Goal: Task Accomplishment & Management: Complete application form

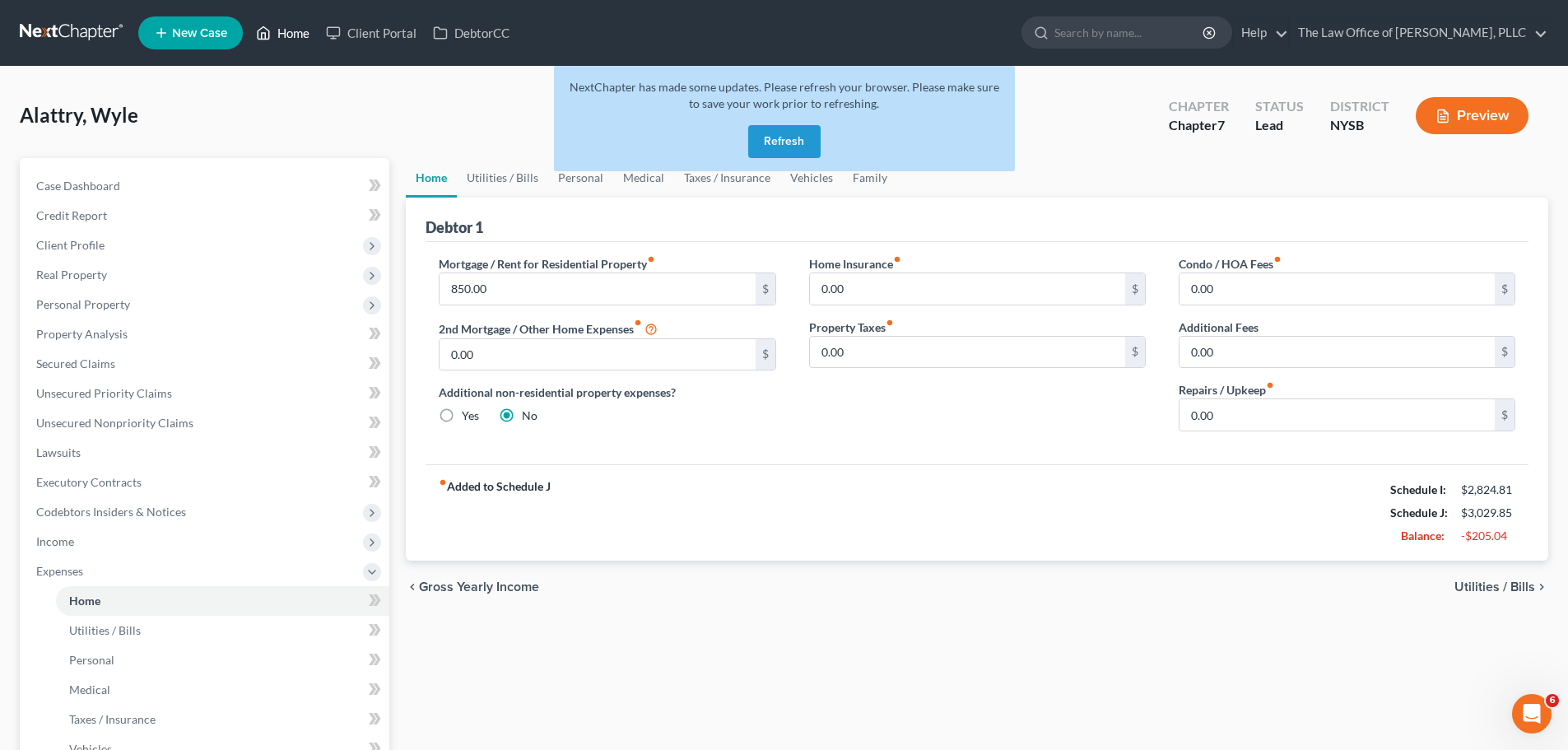
click at [266, 24] on icon at bounding box center [264, 33] width 15 height 20
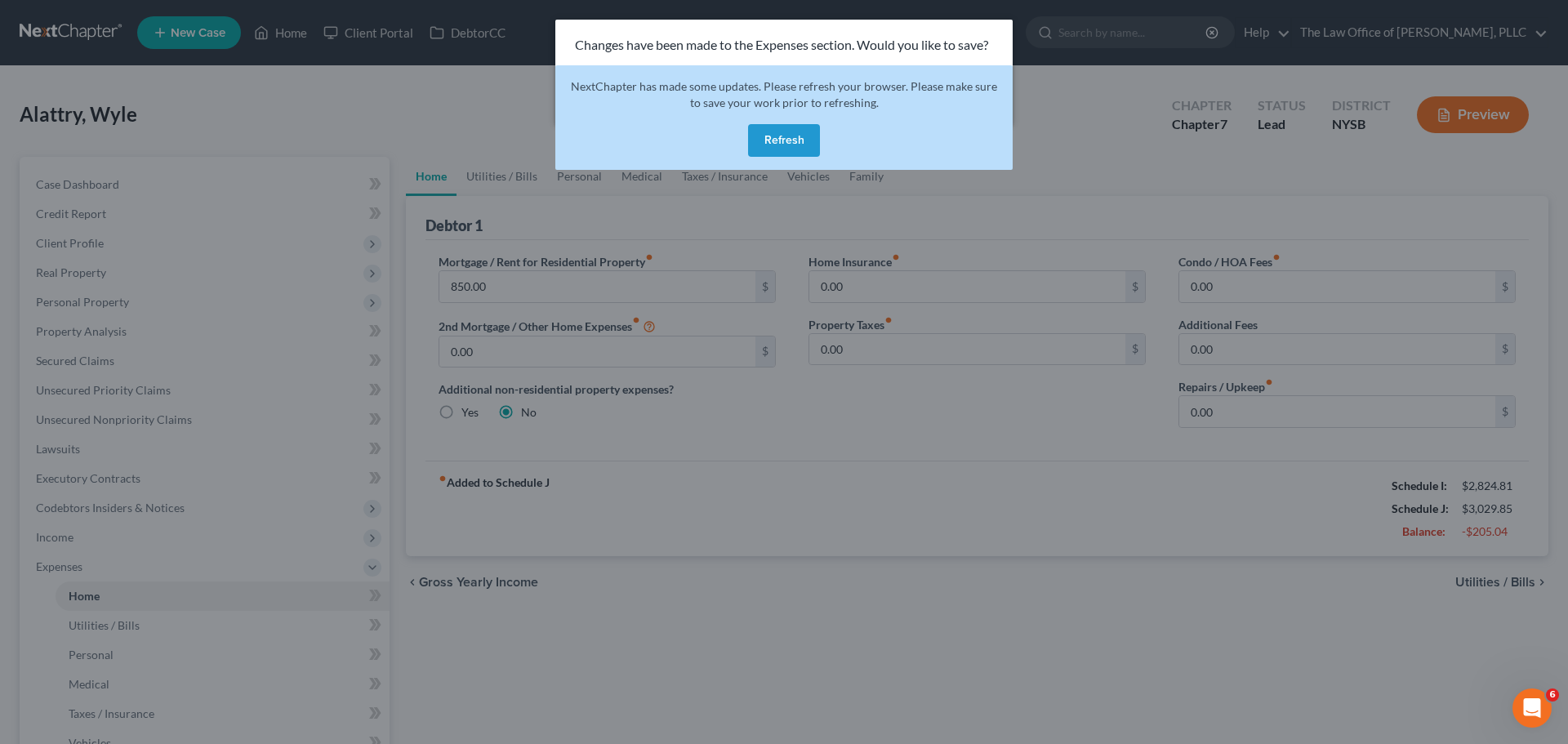
click at [771, 137] on button "Refresh" at bounding box center [784, 140] width 72 height 32
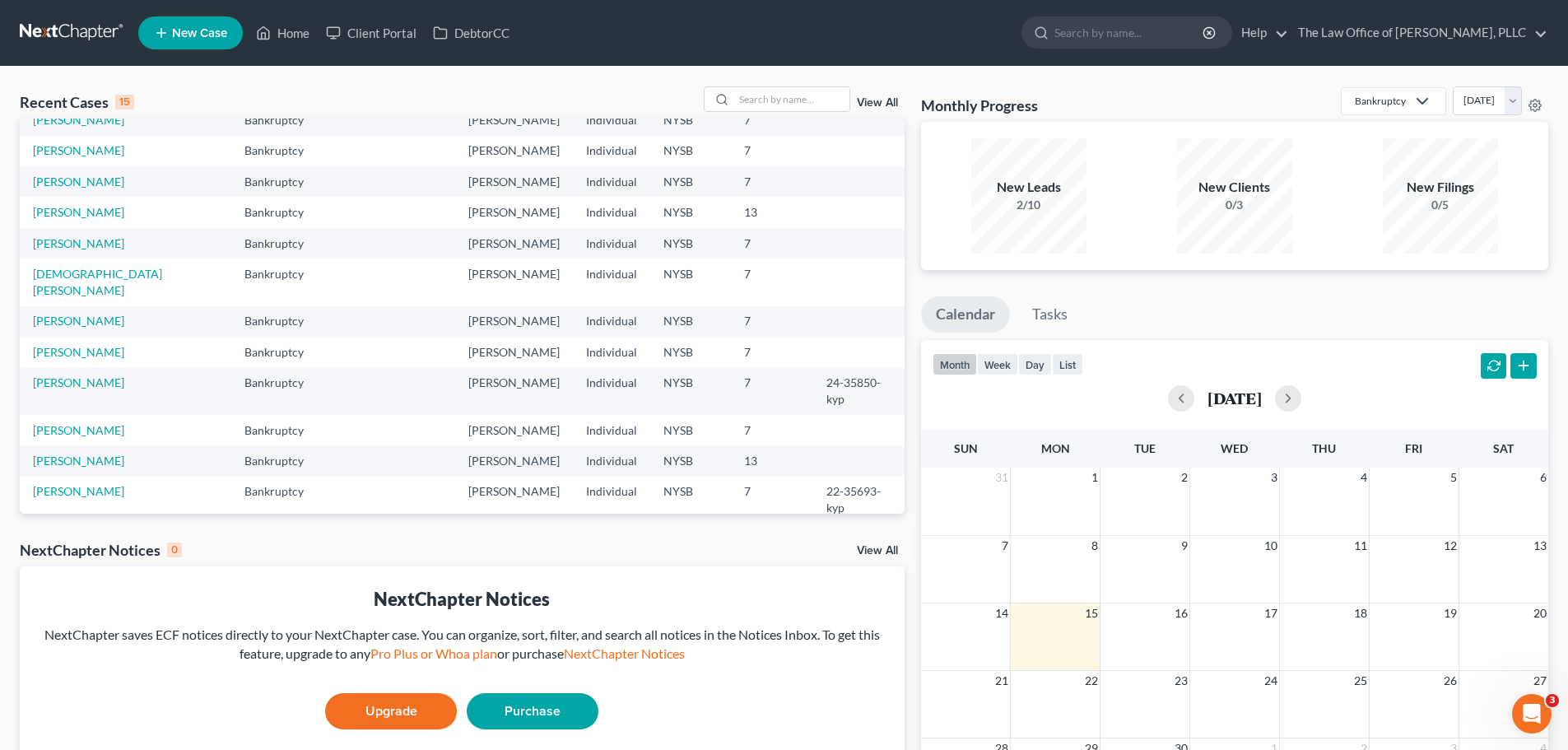
scroll to position [113, 0]
click at [196, 24] on link "New Case" at bounding box center [190, 33] width 104 height 33
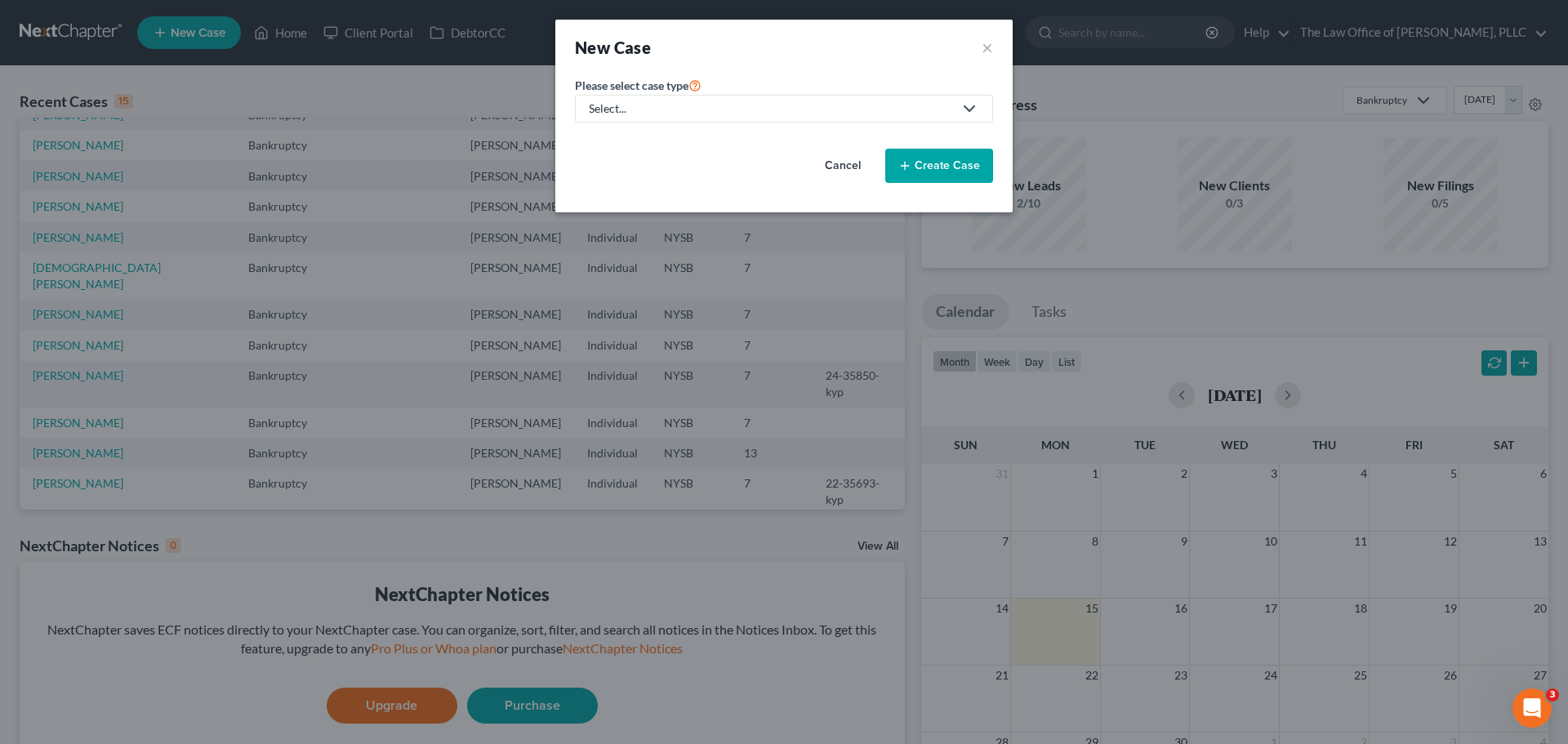
click at [682, 104] on div "Select..." at bounding box center [772, 109] width 365 height 17
click at [936, 168] on button "Create Case" at bounding box center [939, 165] width 108 height 34
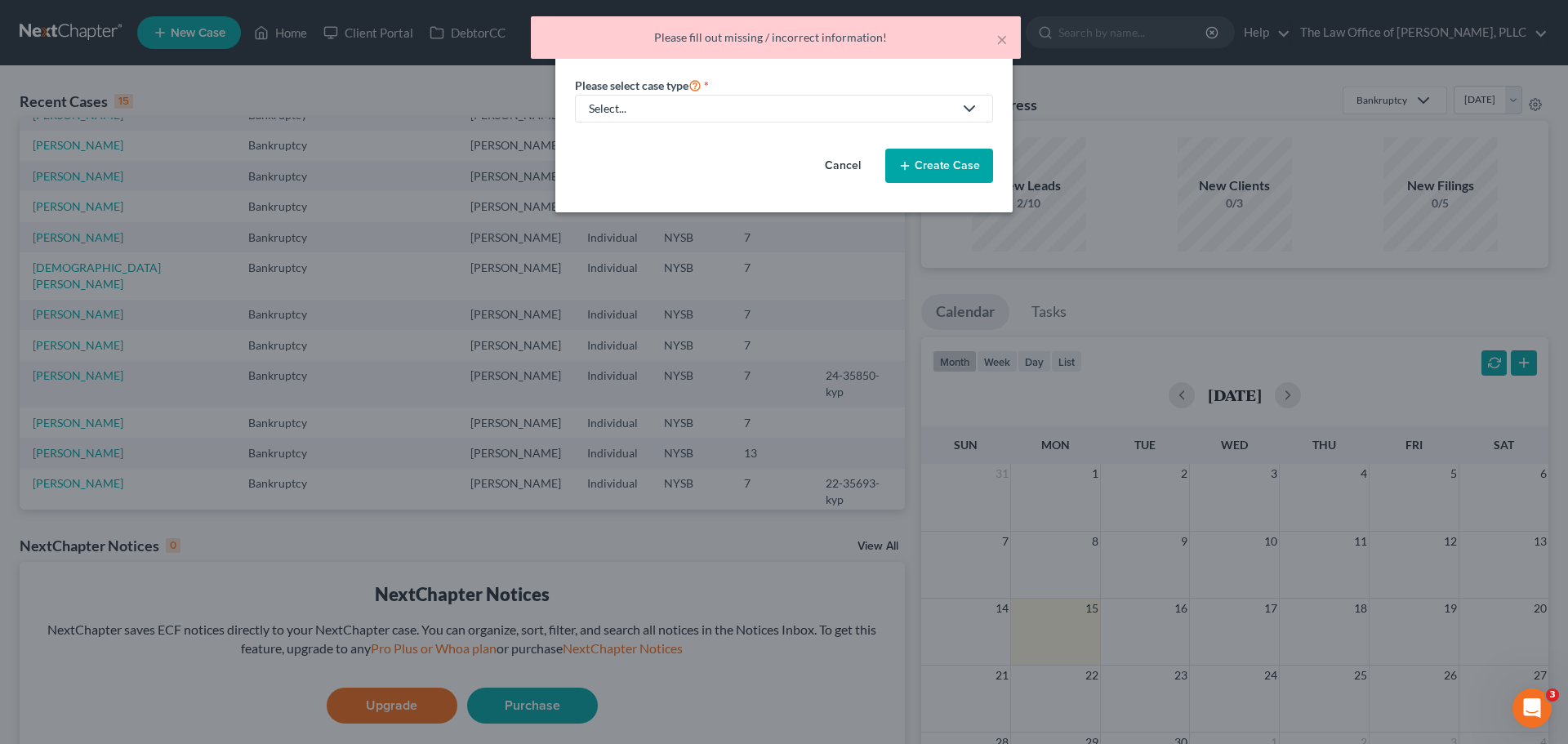
click at [791, 104] on div "Select..." at bounding box center [772, 109] width 365 height 17
click at [607, 142] on div "Bankruptcy" at bounding box center [633, 142] width 85 height 17
select select "55"
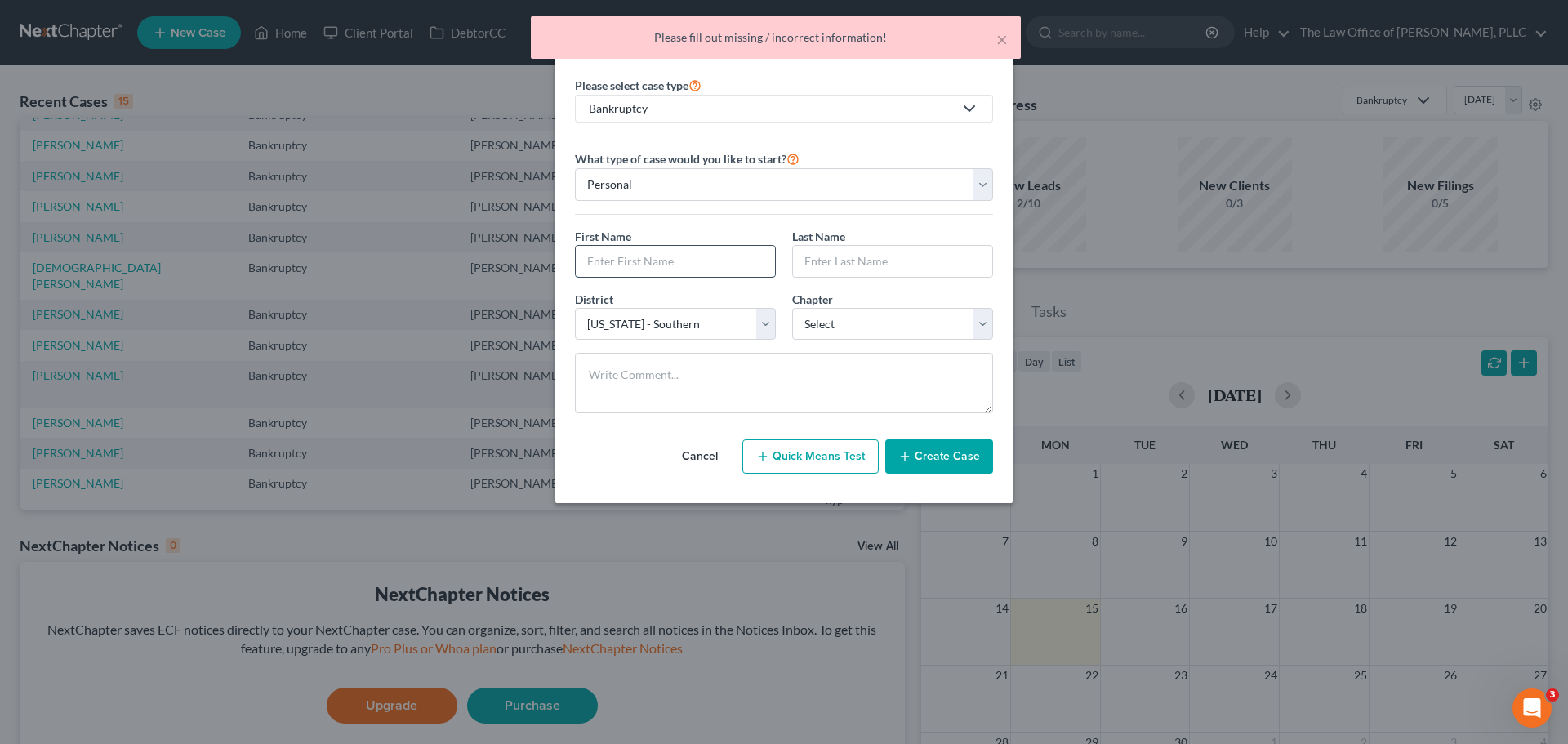
click at [730, 256] on input "text" at bounding box center [675, 261] width 199 height 31
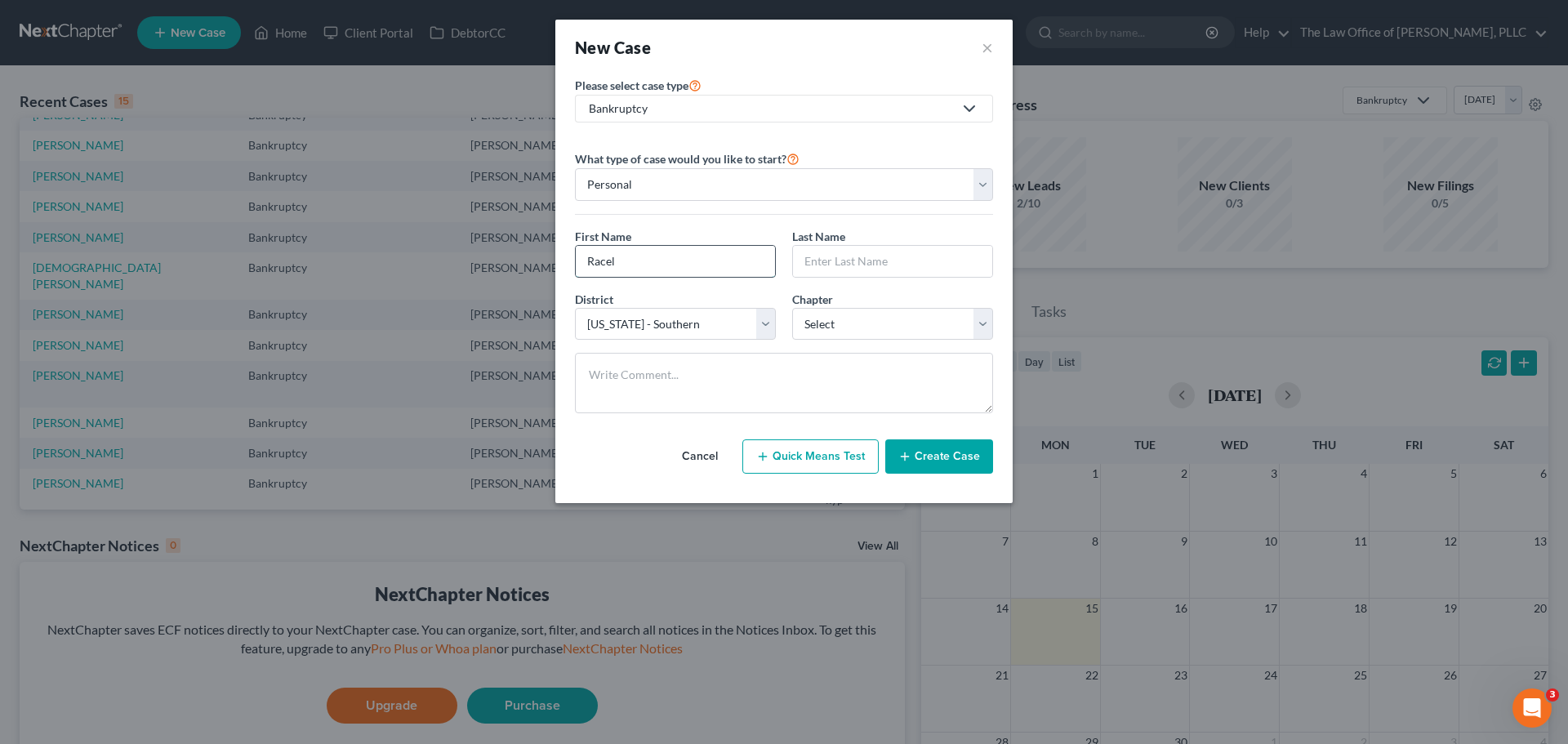
type input "Racel"
type input "Muriel"
select select "37"
drag, startPoint x: 859, startPoint y: 258, endPoint x: 782, endPoint y: 259, distance: 77.0
click at [782, 259] on div "First Name * Racel Last Name * Muriel" at bounding box center [784, 259] width 434 height 63
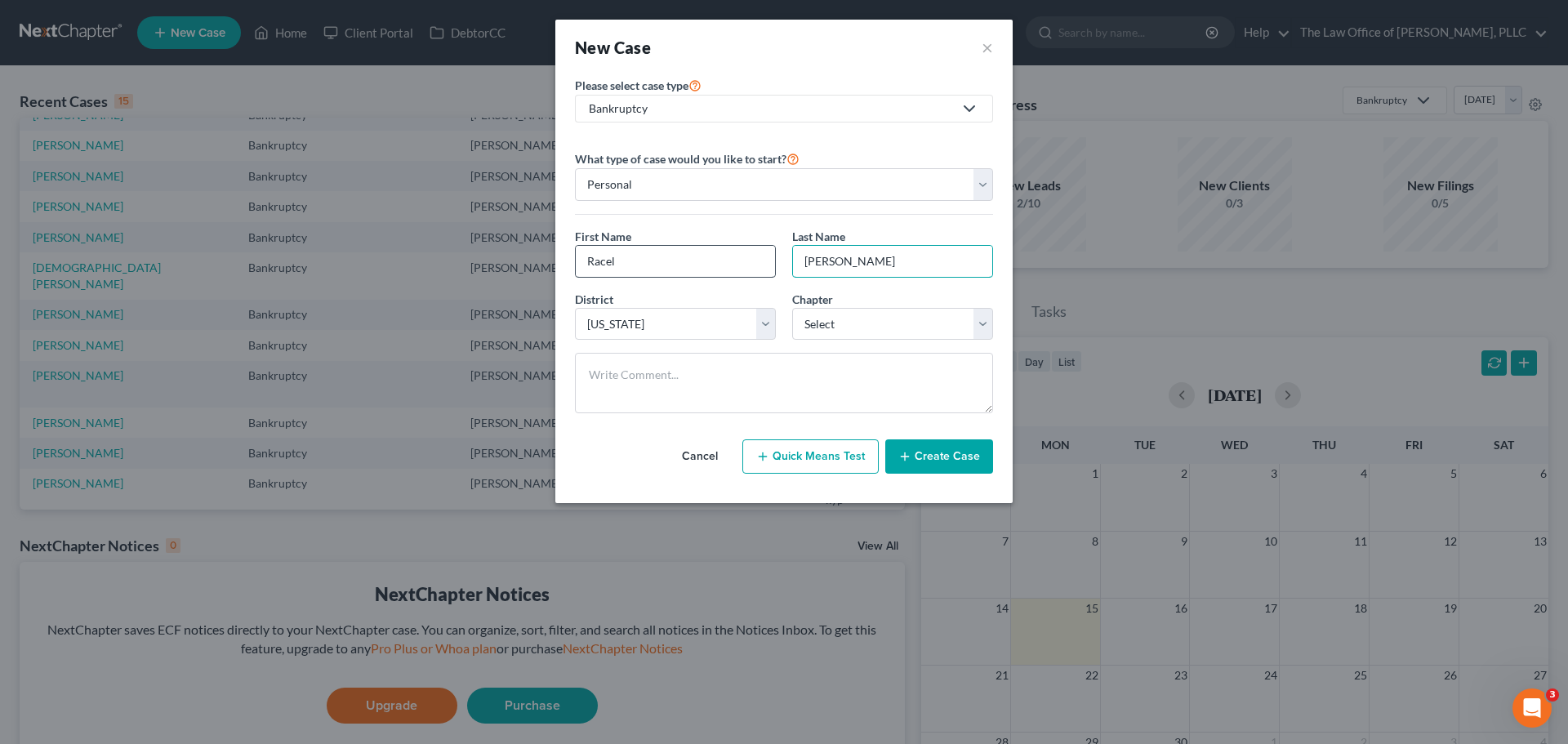
type input "Mead"
click at [707, 261] on input "Racel" at bounding box center [675, 261] width 199 height 31
type input "Rachel"
click at [759, 339] on select "Select Alabama - Middle Alabama - Northern Alabama - Southern Alaska Arizona Ar…" at bounding box center [675, 324] width 201 height 32
select select "55"
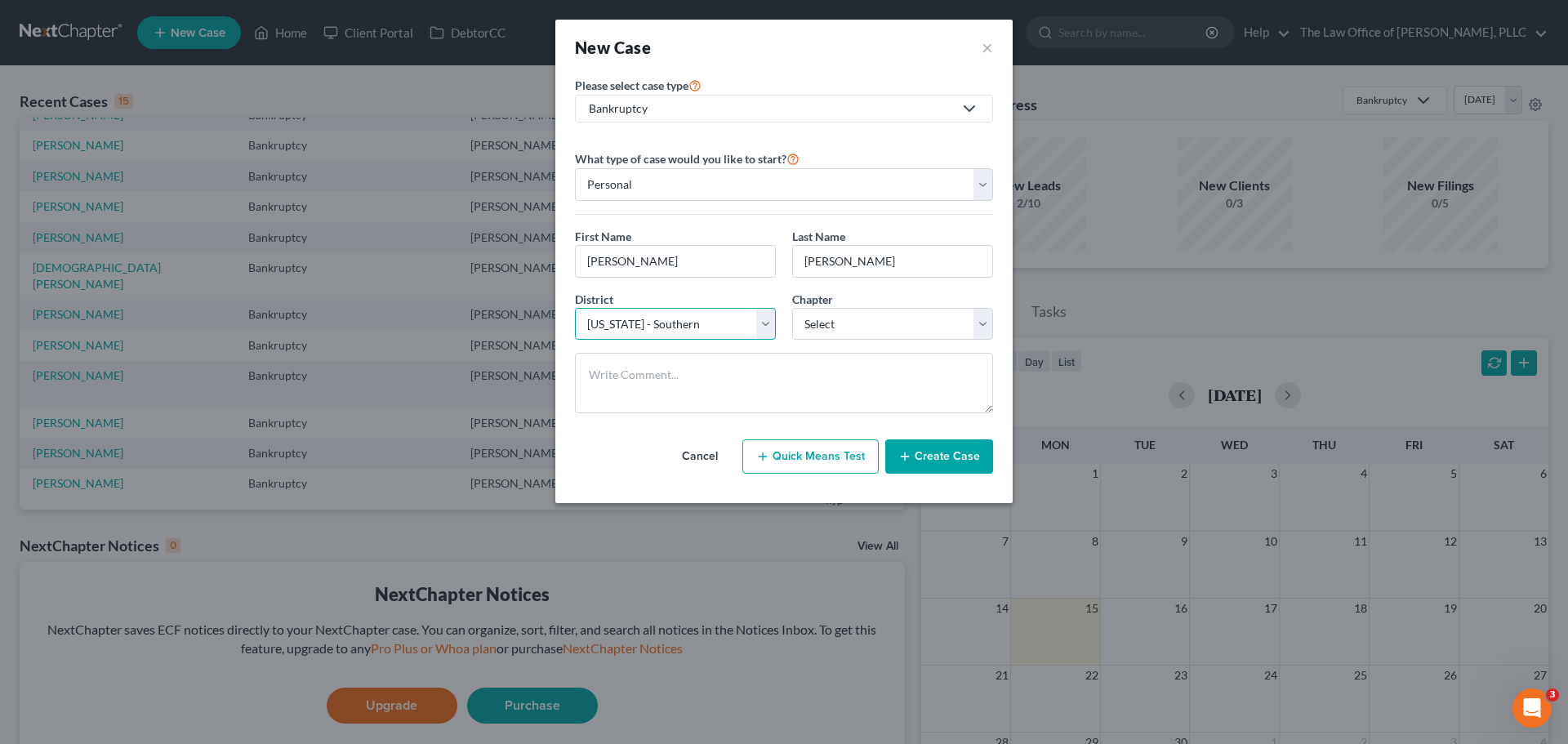
click at [575, 308] on select "Select Alabama - Middle Alabama - Northern Alabama - Southern Alaska Arizona Ar…" at bounding box center [675, 324] width 201 height 32
click at [859, 315] on select "Select 7 11 12 13" at bounding box center [893, 324] width 201 height 32
select select "0"
click at [792, 308] on select "Select 7 11 12 13" at bounding box center [893, 324] width 201 height 32
click at [946, 464] on button "Create Case" at bounding box center [939, 456] width 108 height 34
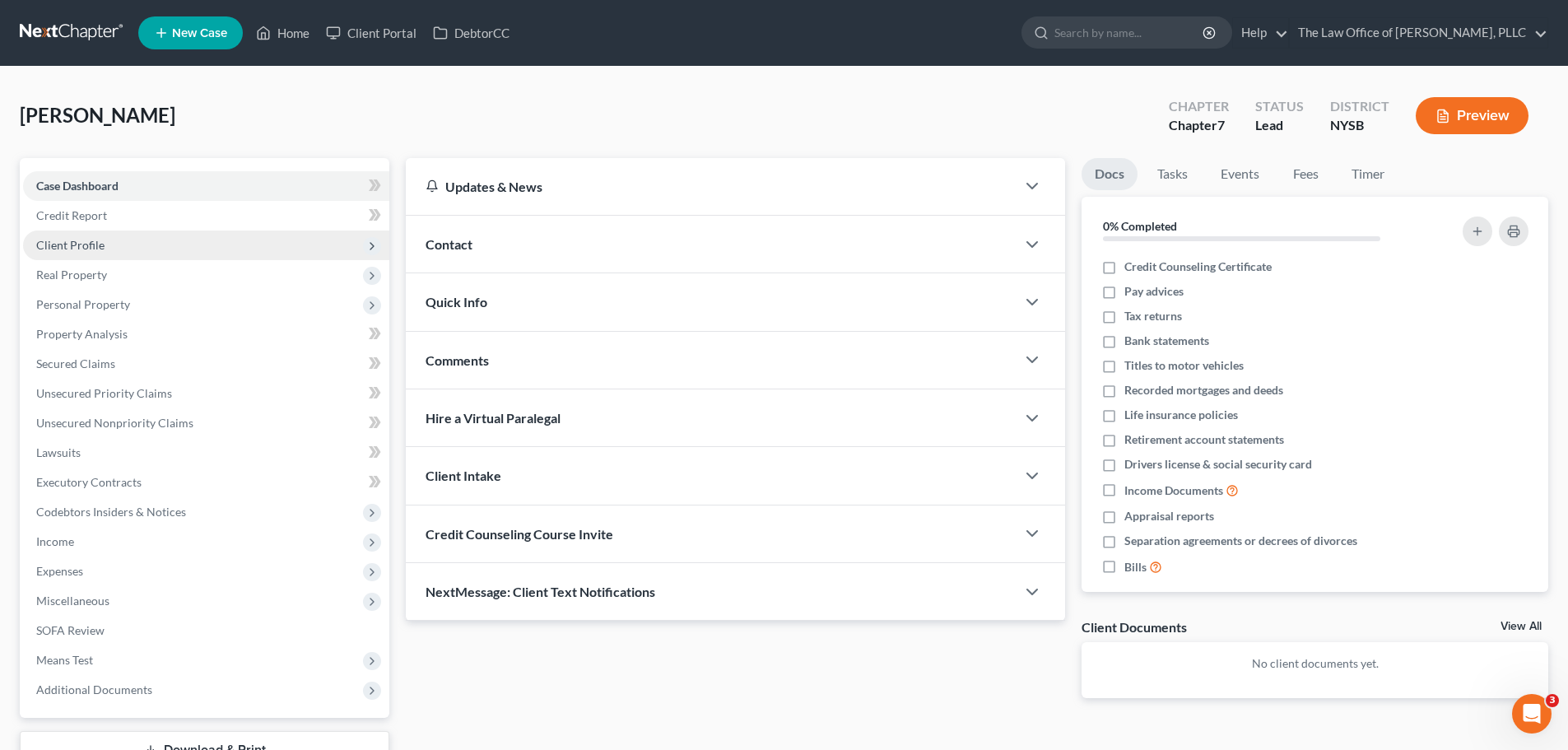
click at [245, 254] on span "Client Profile" at bounding box center [206, 245] width 367 height 29
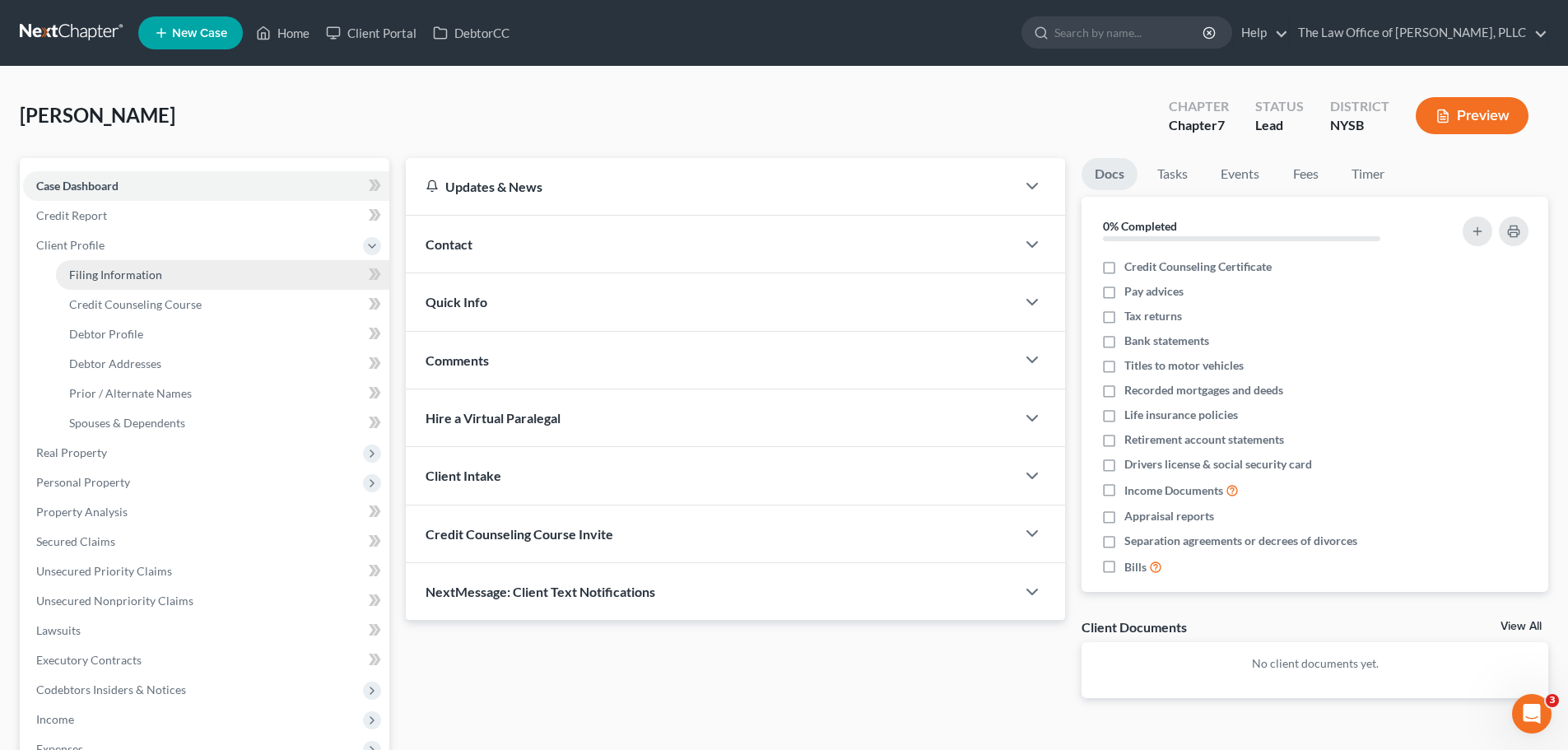
click at [224, 278] on link "Filing Information" at bounding box center [222, 274] width 333 height 29
select select "1"
select select "0"
select select "55"
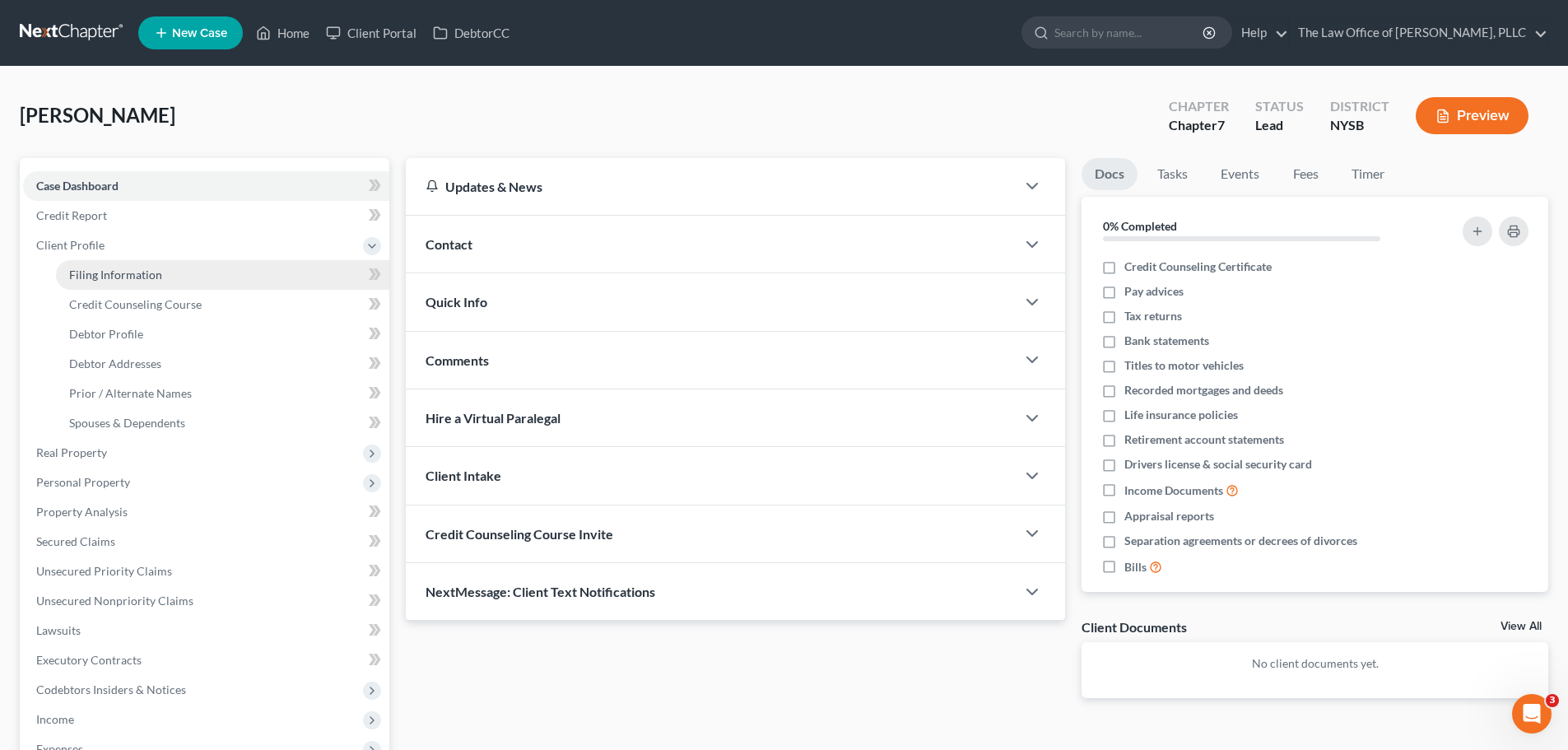
select select "0"
select select "35"
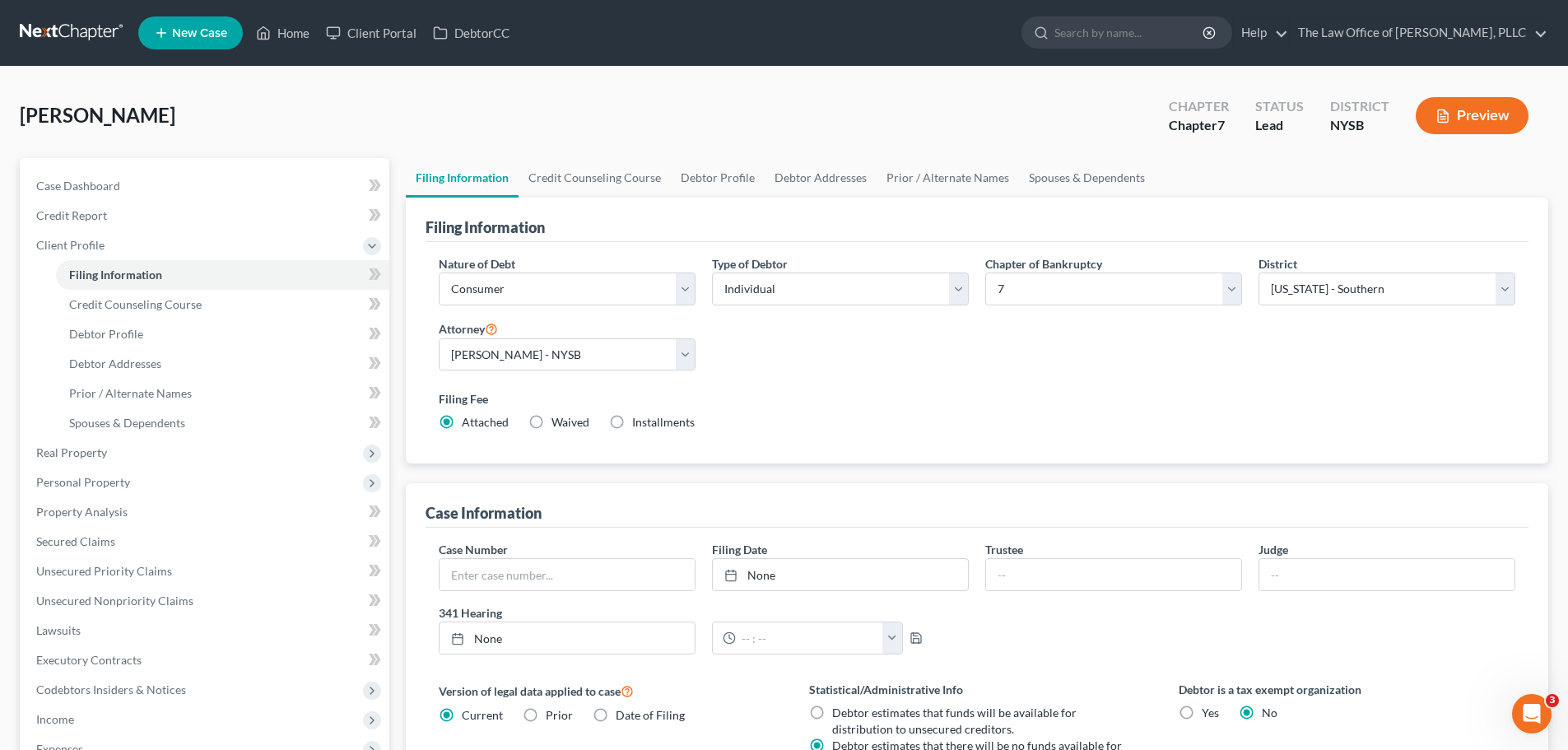
click at [551, 426] on label "Waived Waived" at bounding box center [569, 423] width 38 height 17
click at [558, 425] on input "Waived Waived" at bounding box center [563, 419] width 11 height 11
radio input "true"
radio input "false"
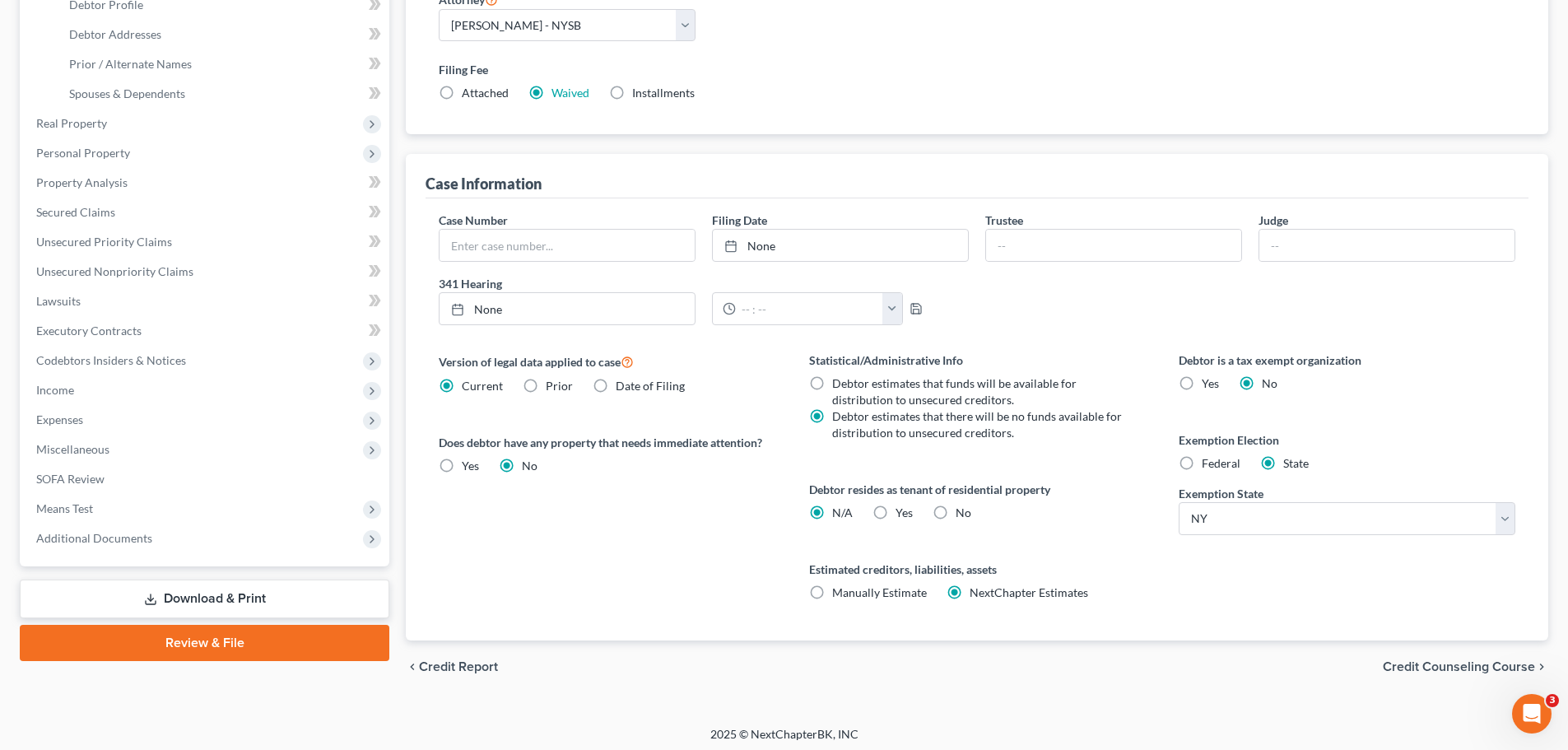
scroll to position [335, 0]
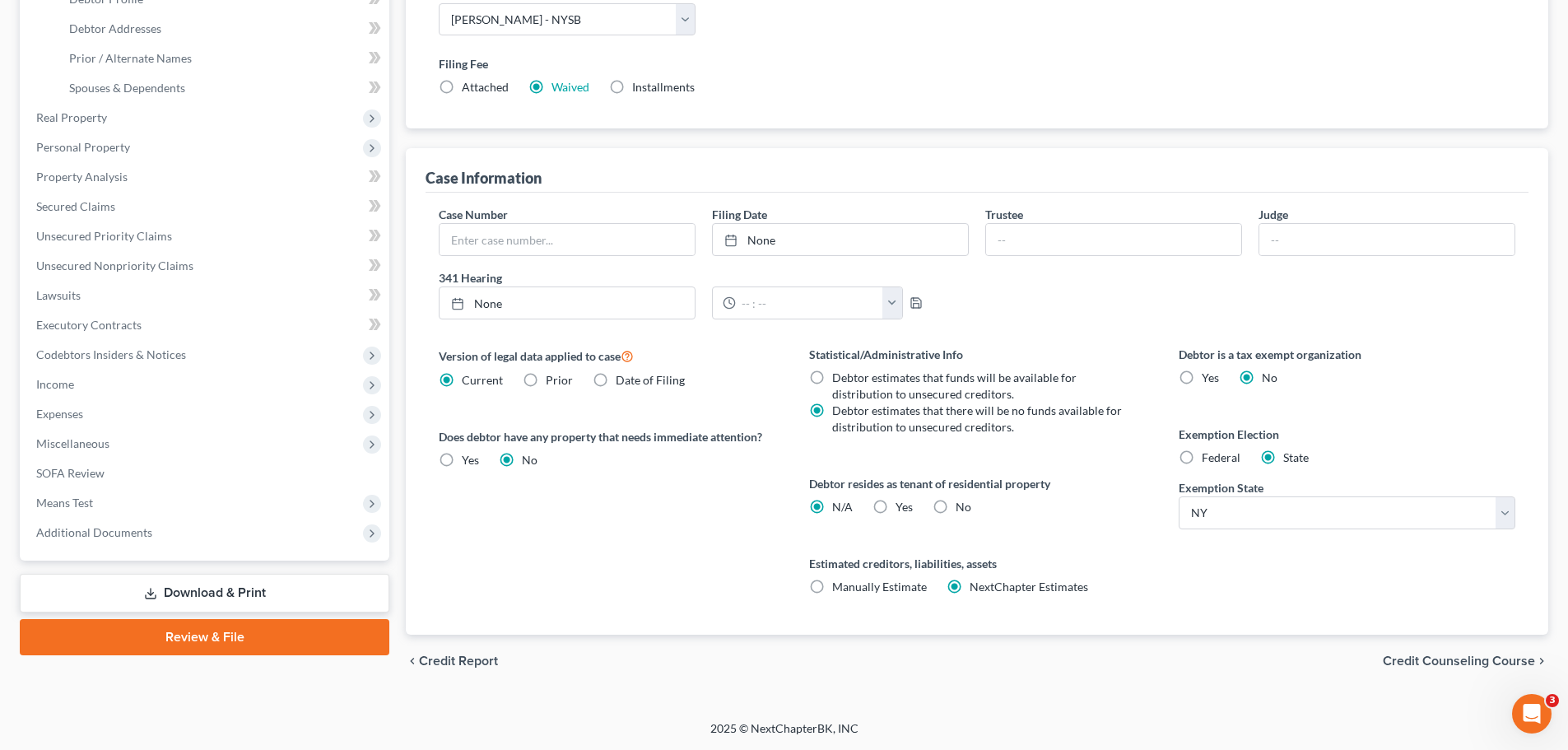
click at [895, 506] on label "Yes Yes" at bounding box center [903, 507] width 18 height 17
click at [902, 506] on input "Yes Yes" at bounding box center [907, 504] width 11 height 11
radio input "true"
radio input "false"
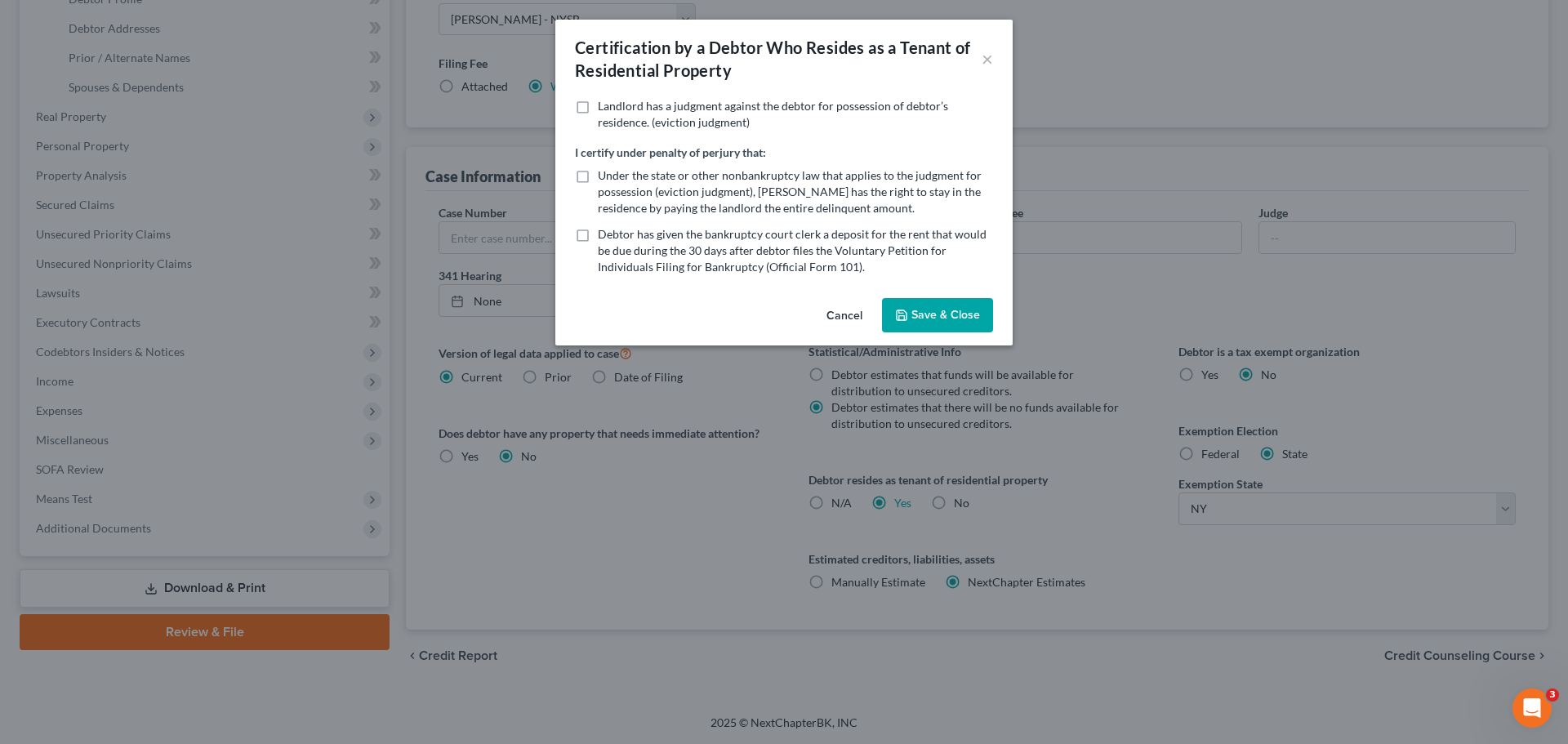
click at [919, 303] on button "Save & Close" at bounding box center [937, 315] width 111 height 34
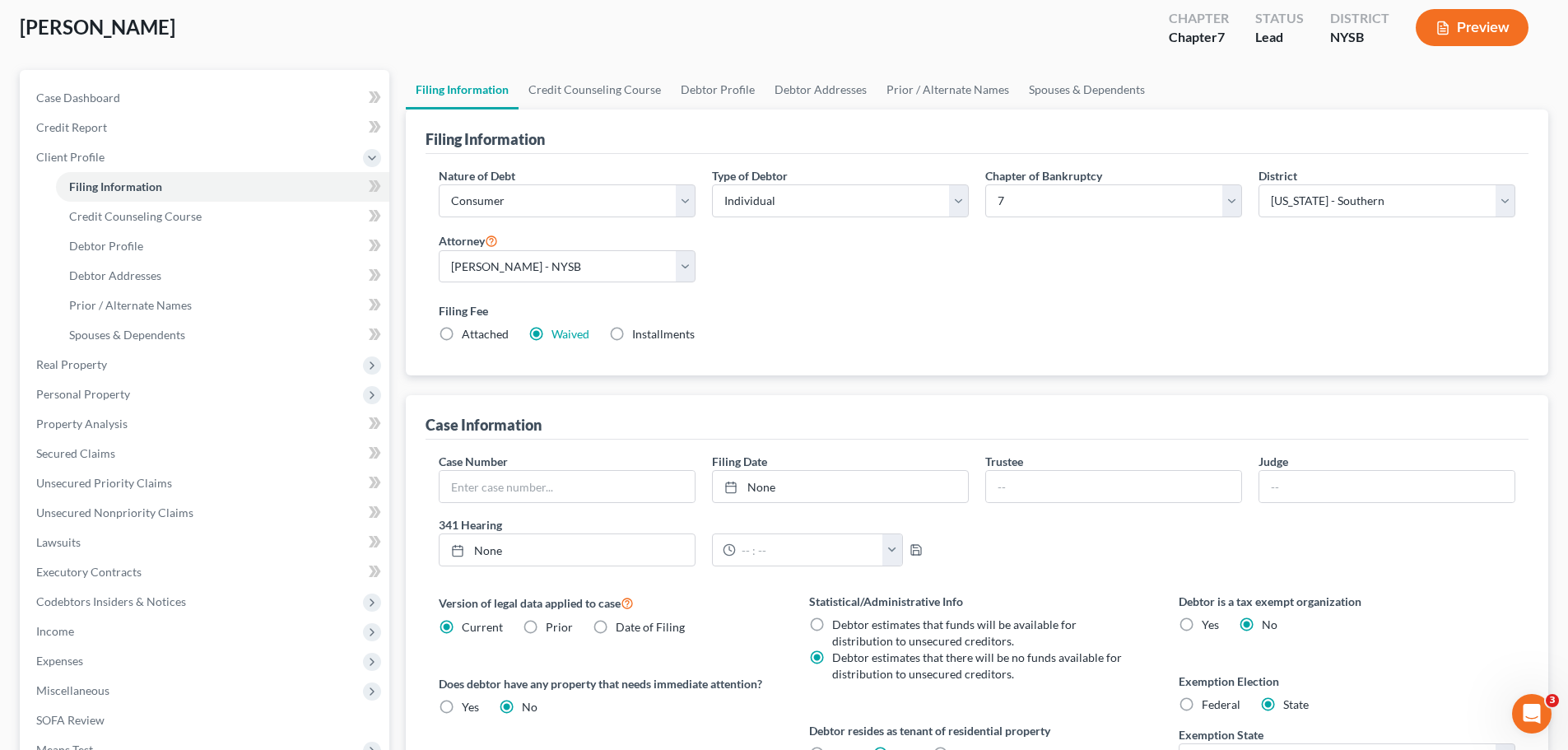
scroll to position [6, 0]
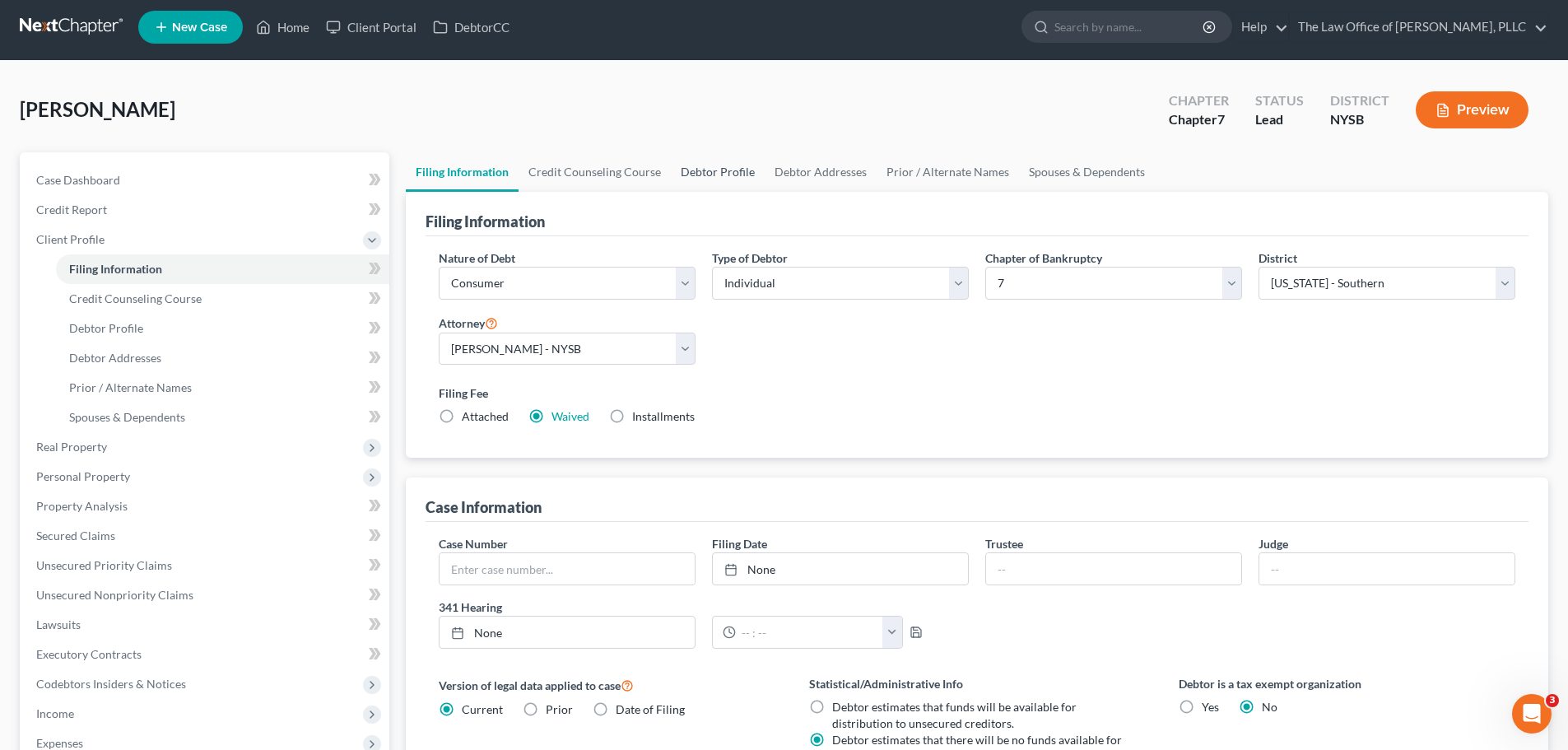
click at [718, 170] on link "Debtor Profile" at bounding box center [717, 171] width 94 height 39
select select "0"
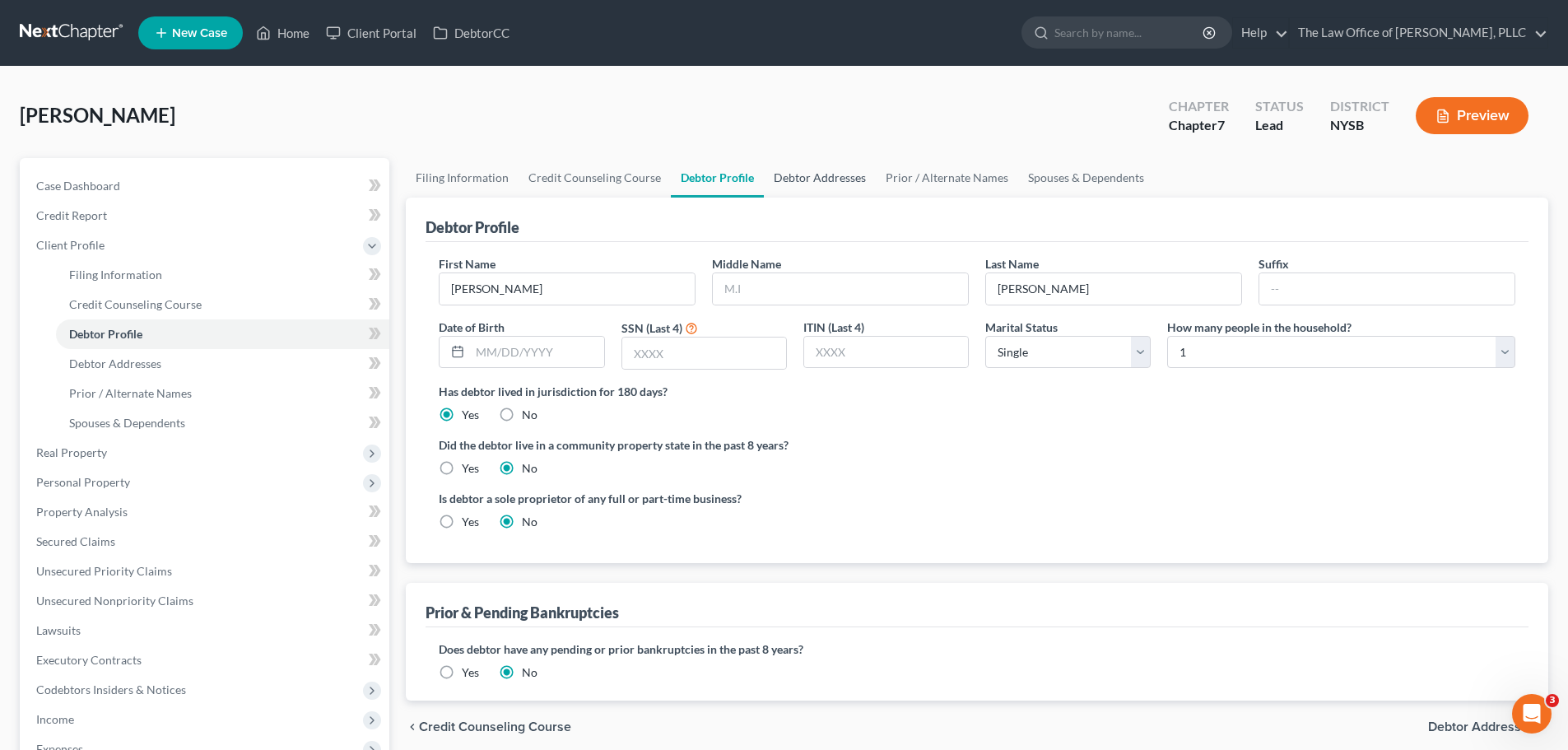
click at [827, 180] on link "Debtor Addresses" at bounding box center [820, 177] width 112 height 39
select select "0"
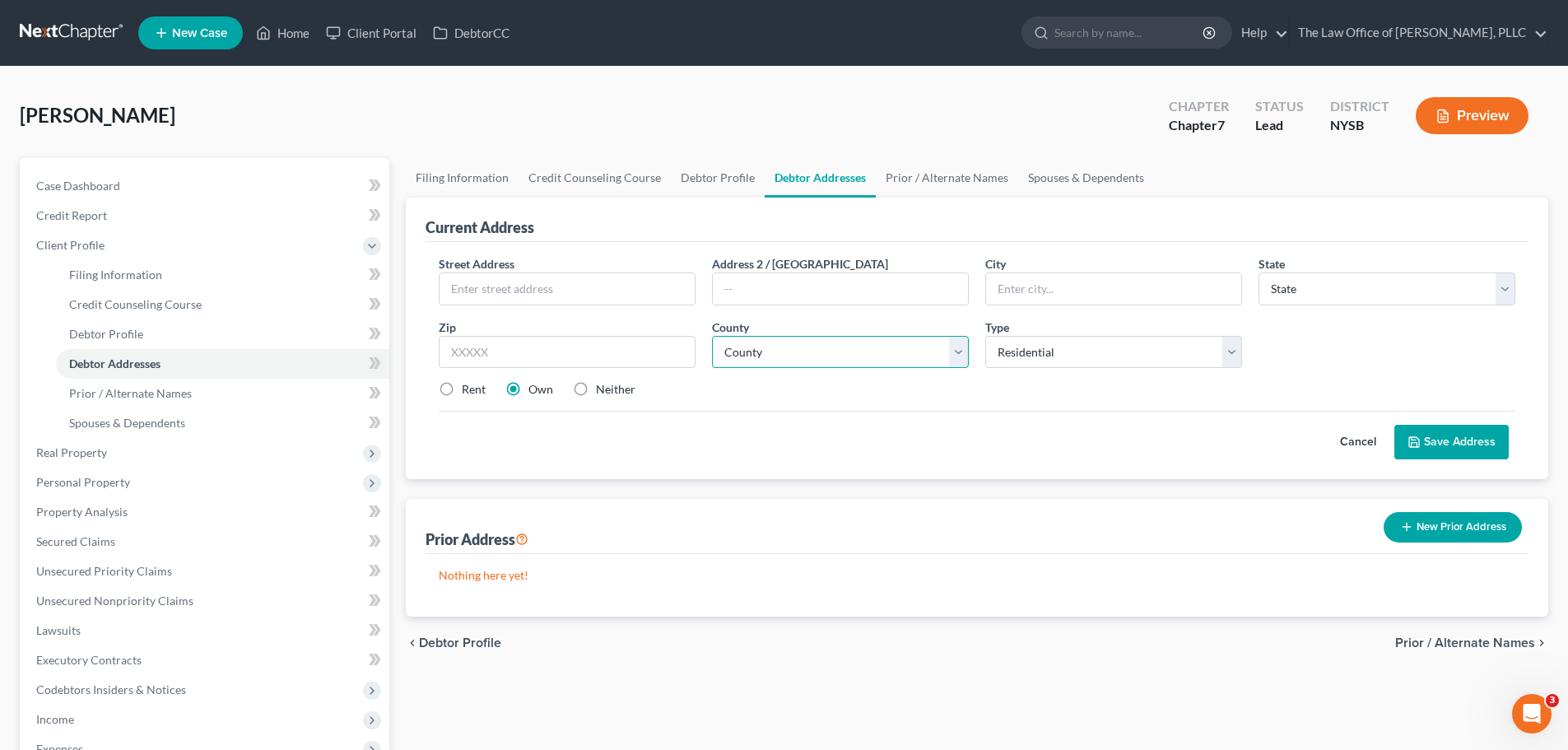
click at [807, 355] on select "County" at bounding box center [841, 352] width 257 height 33
click at [594, 345] on input "text" at bounding box center [567, 352] width 257 height 33
type input "12401"
click at [462, 385] on label "Rent" at bounding box center [473, 389] width 24 height 17
click at [468, 385] on input "Rent" at bounding box center [473, 386] width 11 height 11
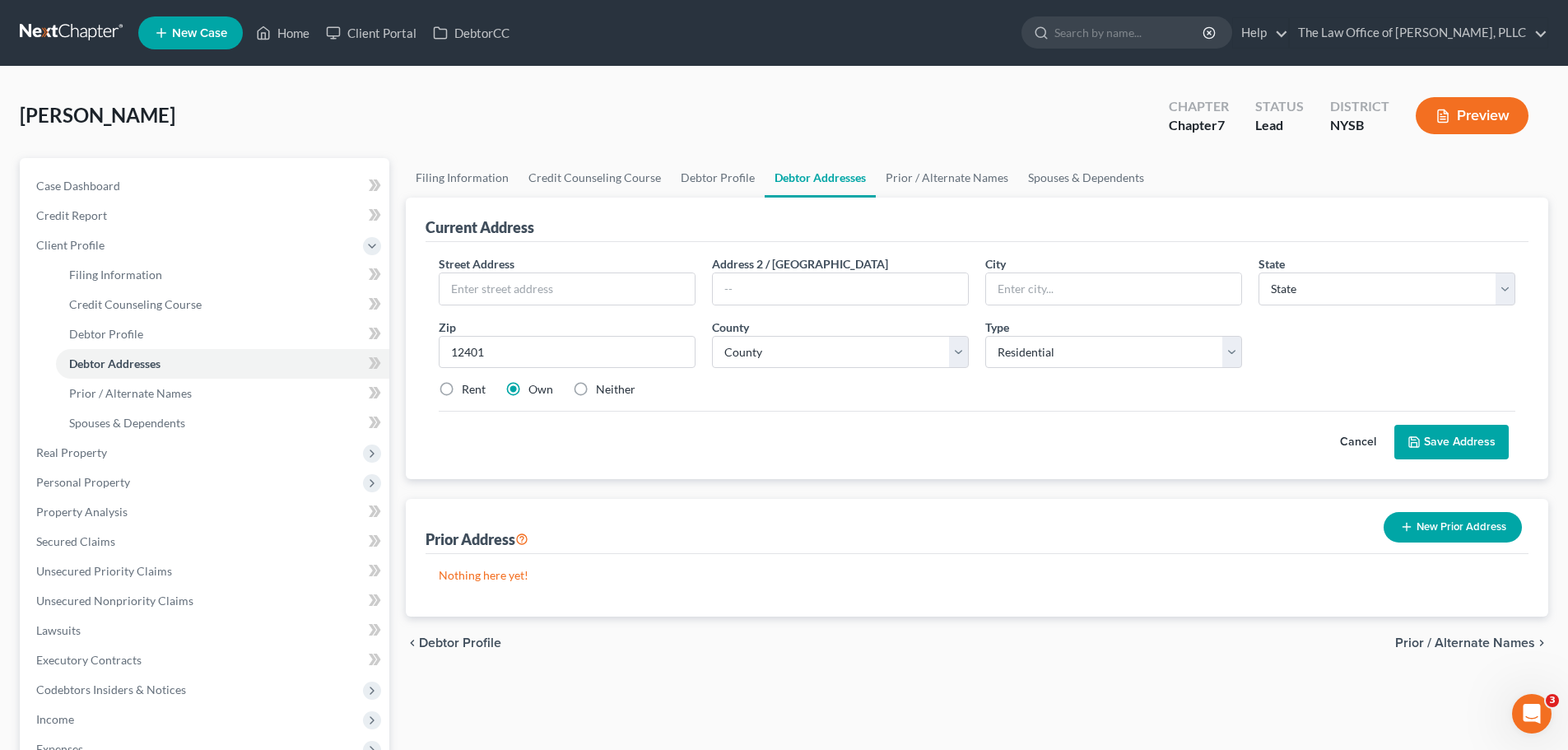
radio input "true"
type input "Kingston"
select select "35"
click at [653, 278] on input "text" at bounding box center [567, 288] width 255 height 31
type input "289 Fair St."
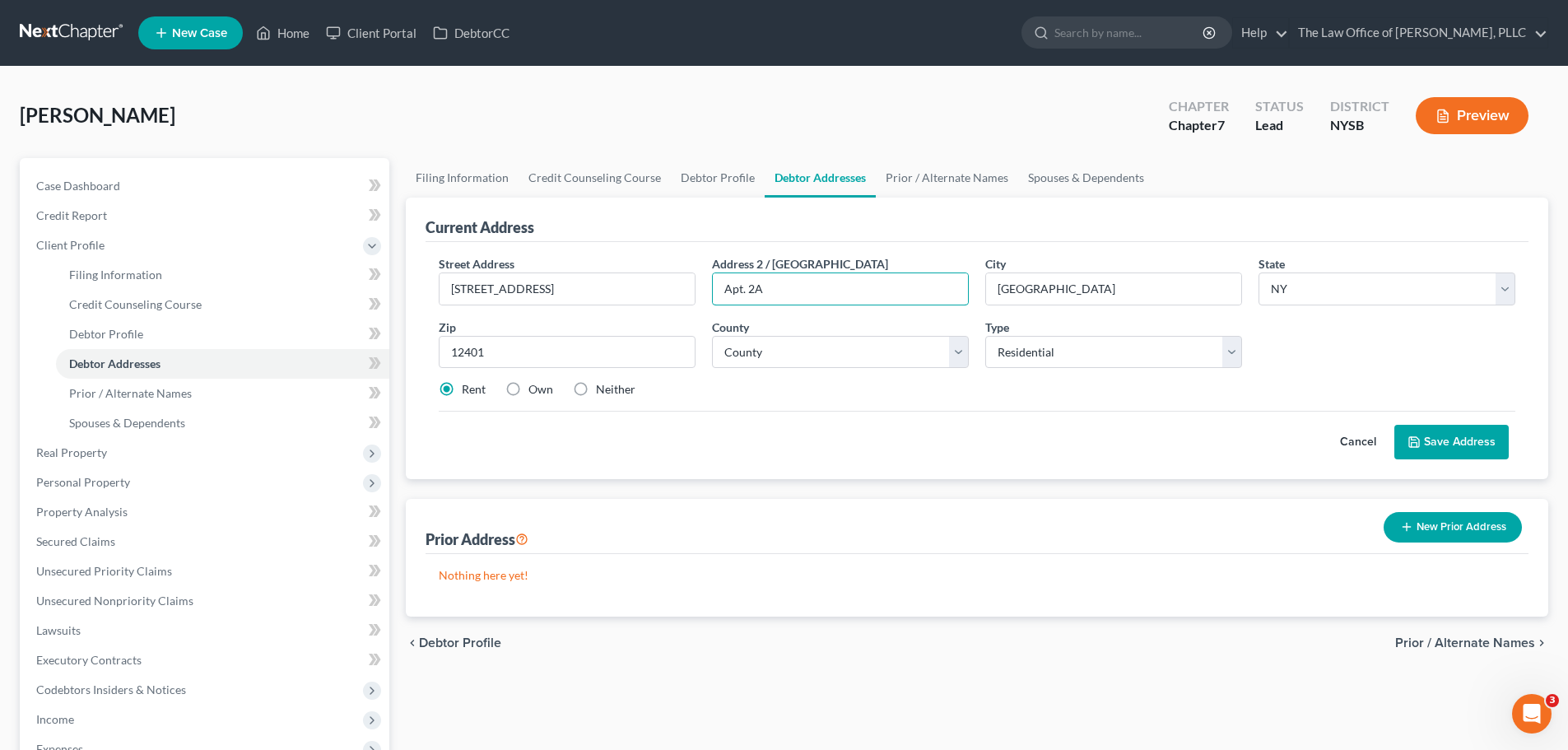
type input "Apt. 2A"
click at [1459, 449] on button "Save Address" at bounding box center [1451, 442] width 114 height 34
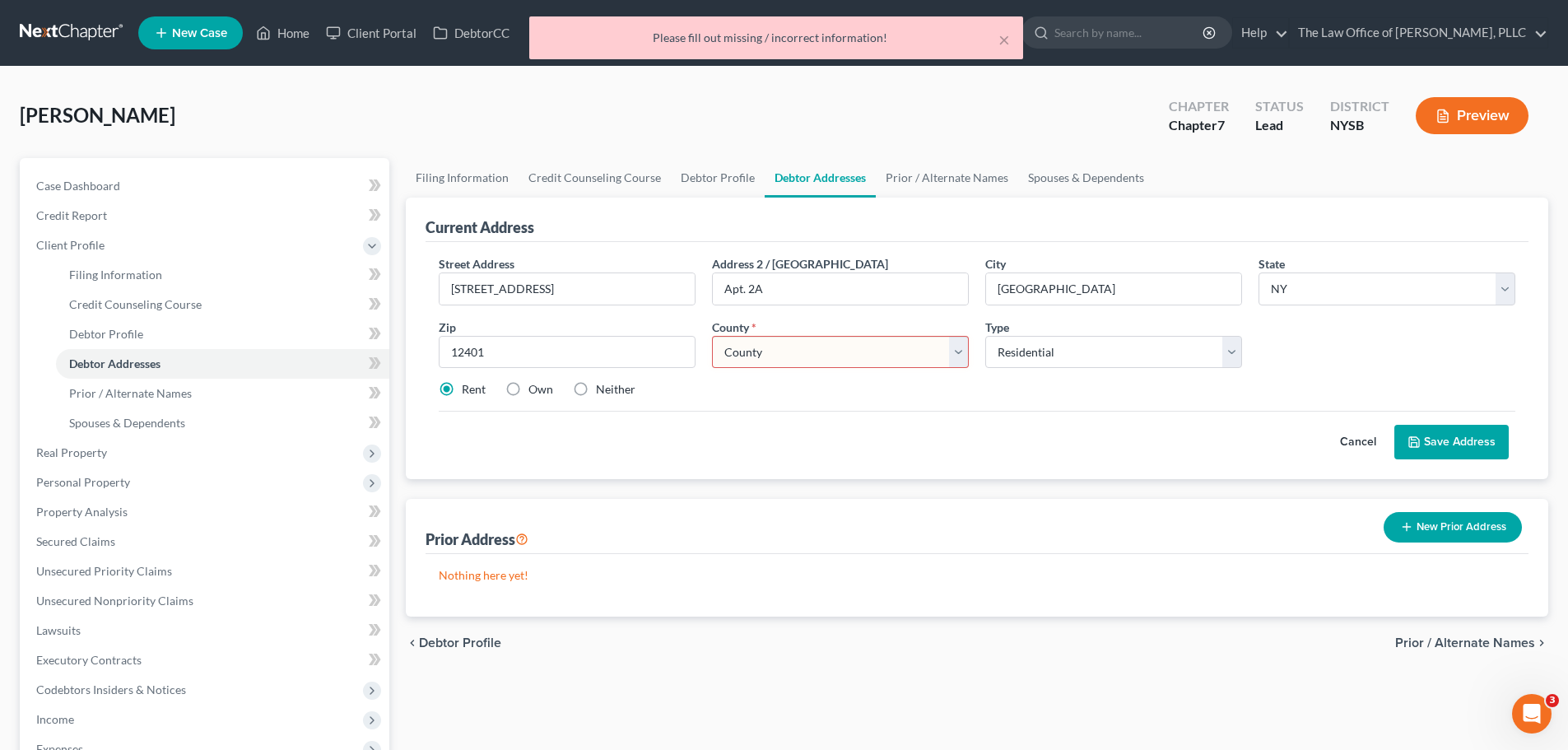
click at [774, 355] on select "County Albany County Allegany County Bronx County Broome County Cattaraugus Cou…" at bounding box center [841, 352] width 257 height 33
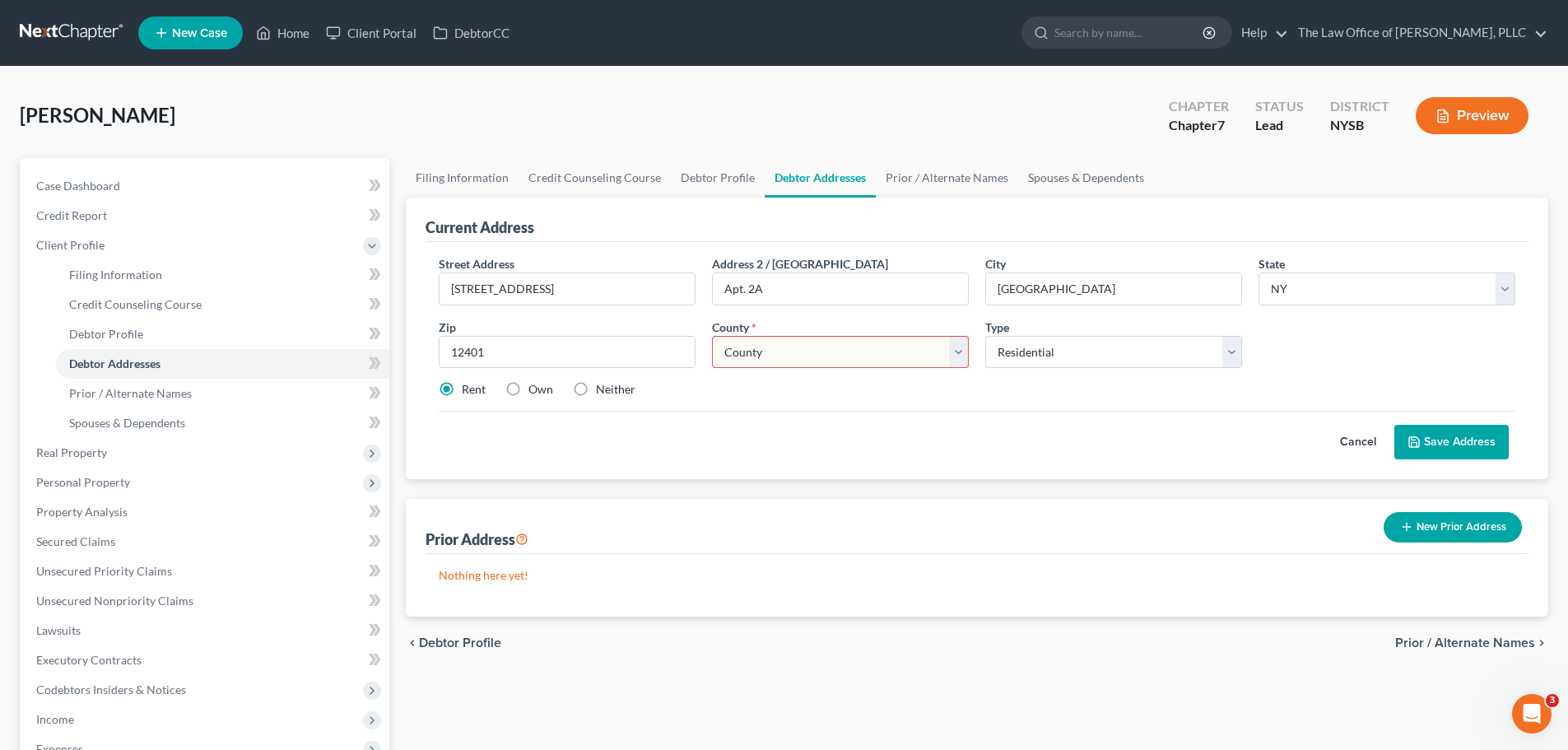
click at [898, 466] on div "Street Address * 289 Fair St. Address 2 / PO Box Apt. 2A City * Kingston State …" at bounding box center [977, 361] width 1103 height 237
drag, startPoint x: 792, startPoint y: 368, endPoint x: 799, endPoint y: 372, distance: 8.1
click at [794, 371] on div "Street Address * 289 Fair St. Address 2 / PO Box Apt. 2A City * Kingston State …" at bounding box center [976, 333] width 1093 height 156
select select "55"
click at [712, 336] on select "County Albany County Allegany County Bronx County Broome County Cattaraugus Cou…" at bounding box center [841, 352] width 257 height 33
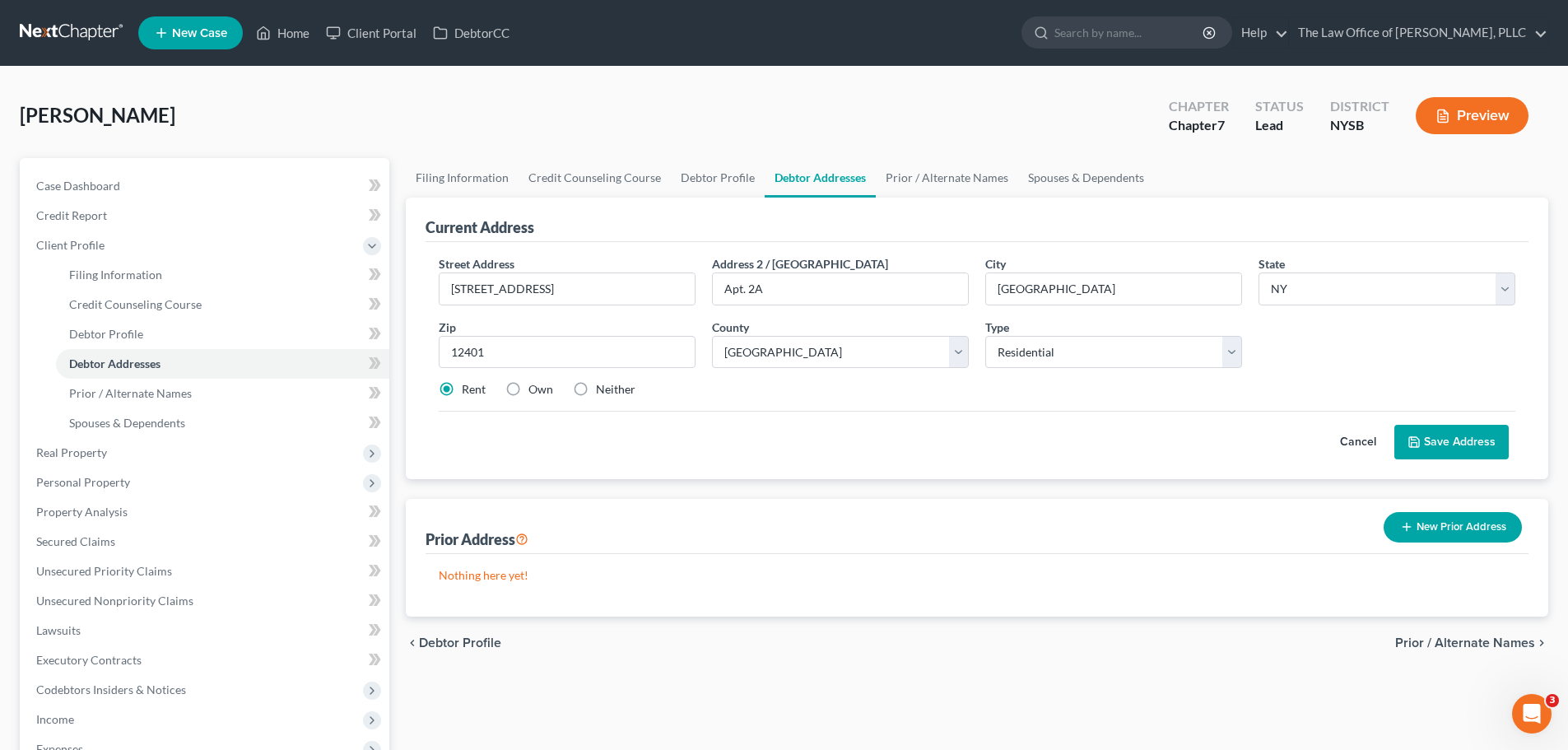
click at [1472, 447] on button "Save Address" at bounding box center [1451, 442] width 114 height 34
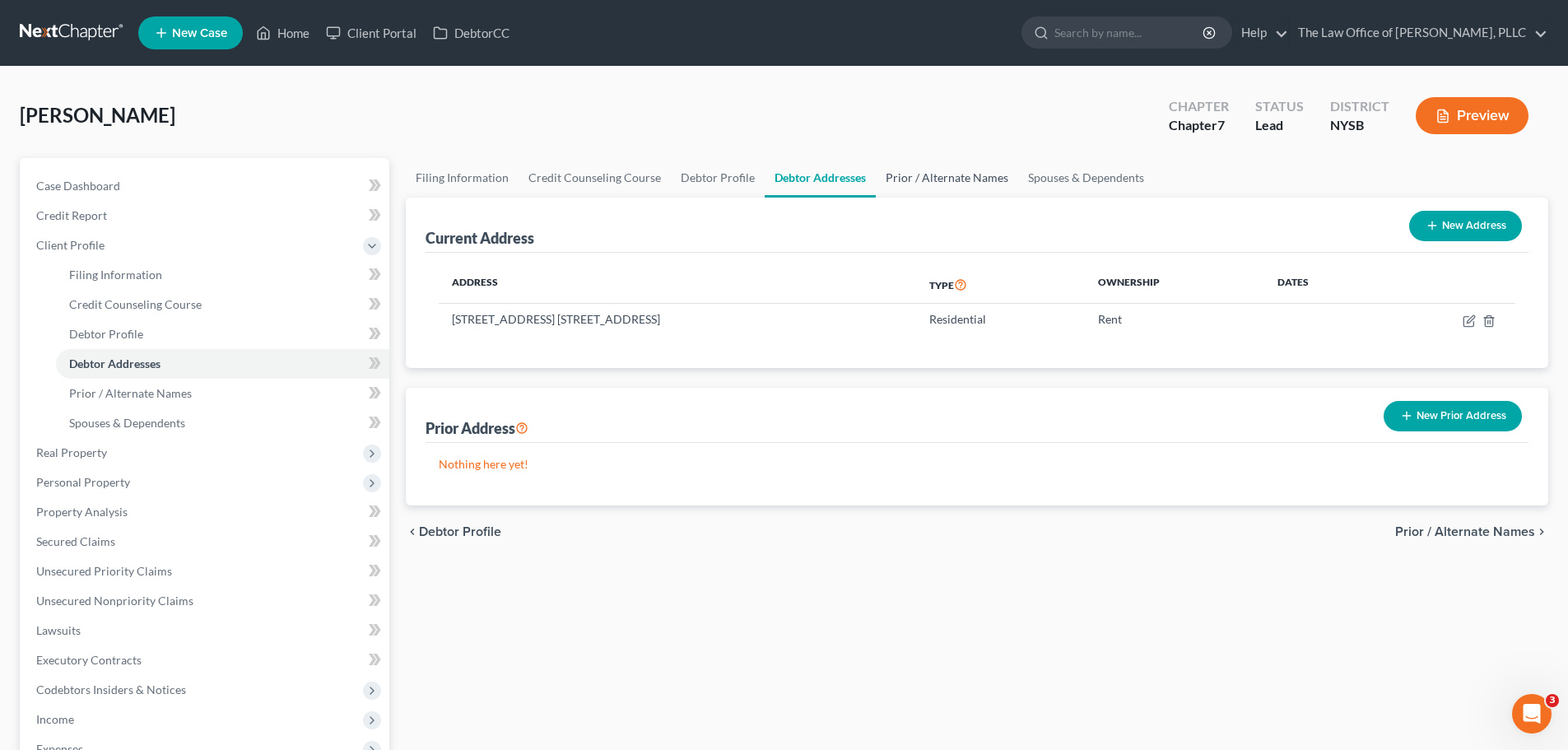
click at [951, 175] on link "Prior / Alternate Names" at bounding box center [947, 177] width 143 height 39
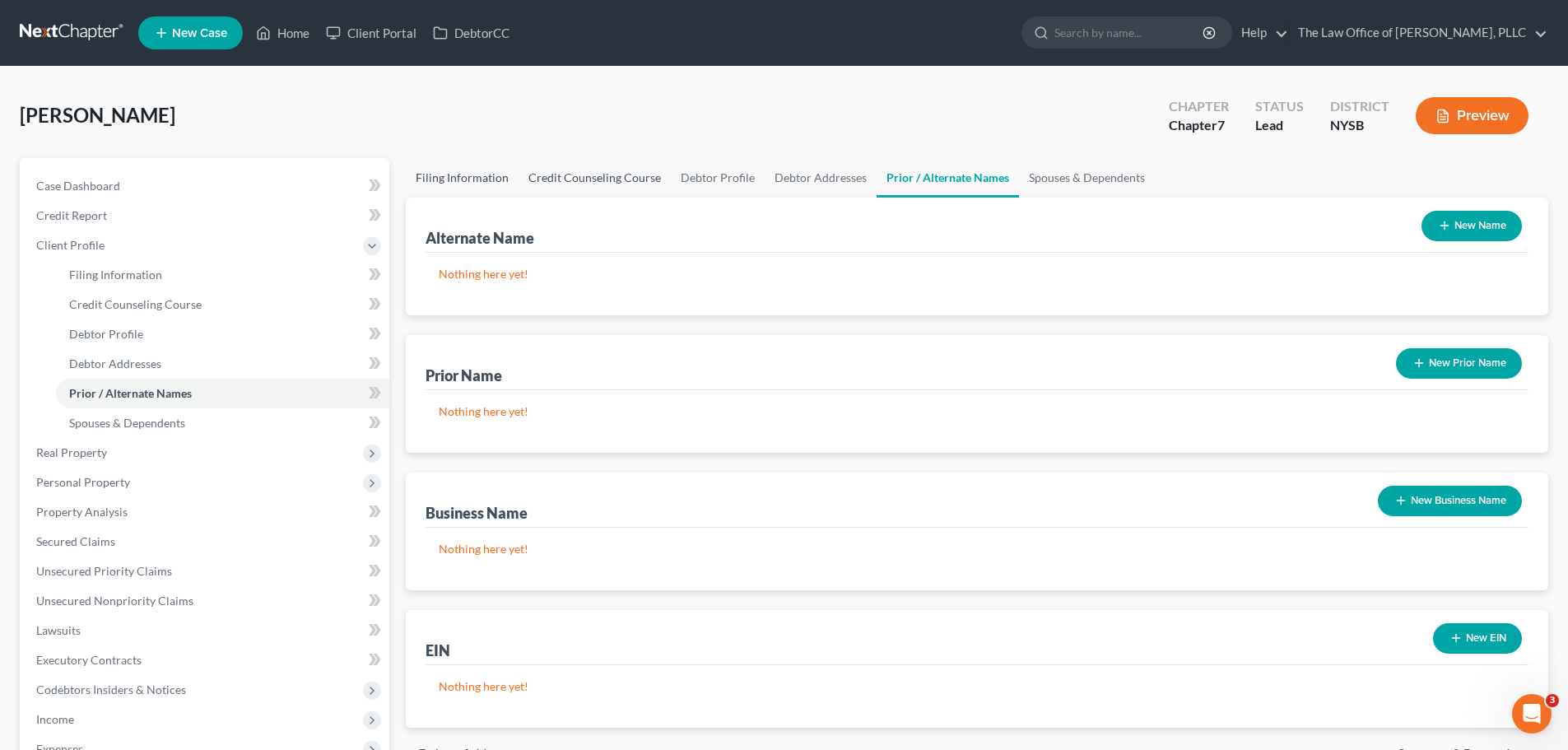
click at [436, 175] on link "Filing Information" at bounding box center [462, 177] width 113 height 39
select select "1"
select select "0"
select select "55"
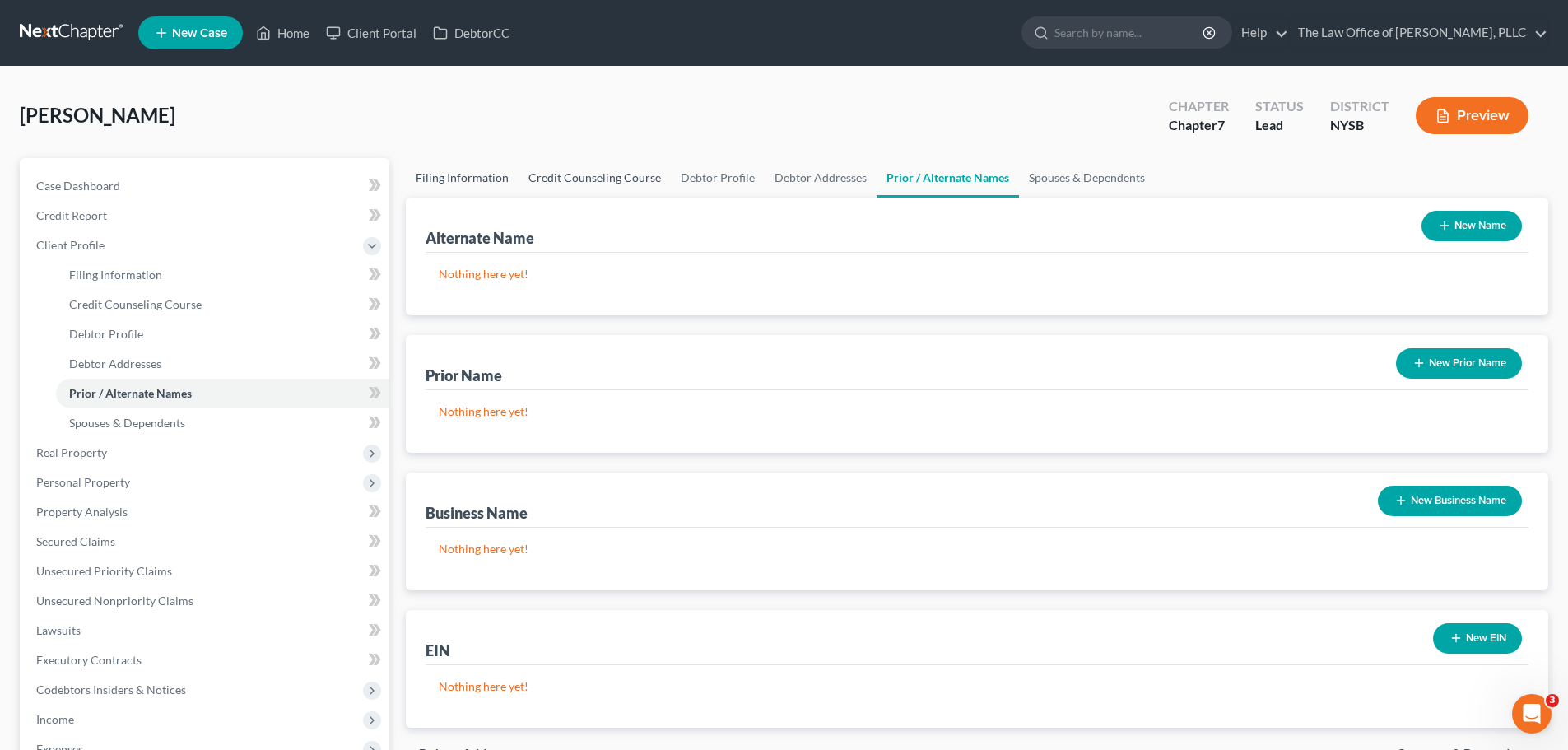
select select "0"
select select "35"
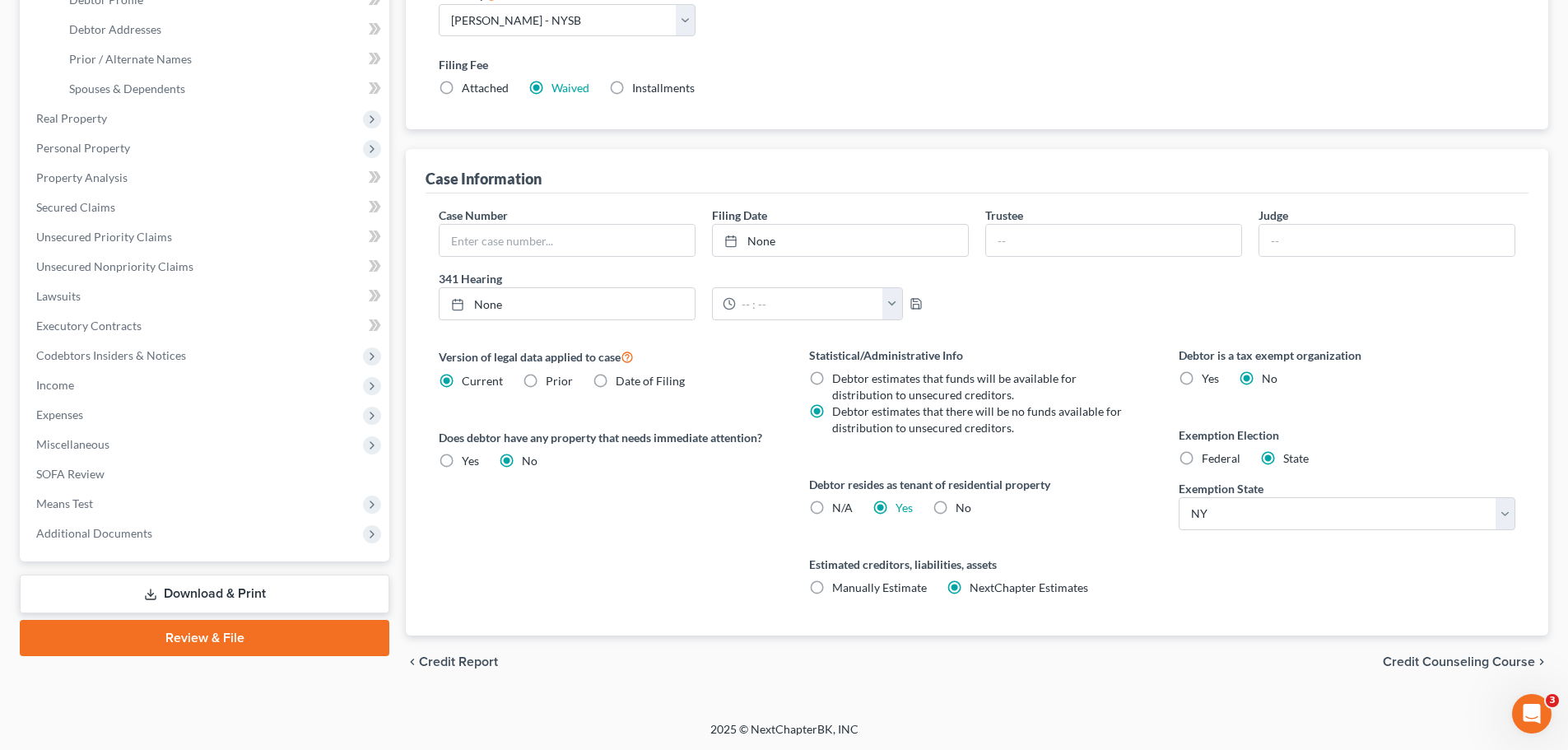
scroll to position [335, 0]
click at [632, 84] on label "Installments Installments" at bounding box center [663, 88] width 63 height 17
click at [639, 84] on input "Installments Installments" at bounding box center [644, 84] width 11 height 11
radio input "true"
radio input "false"
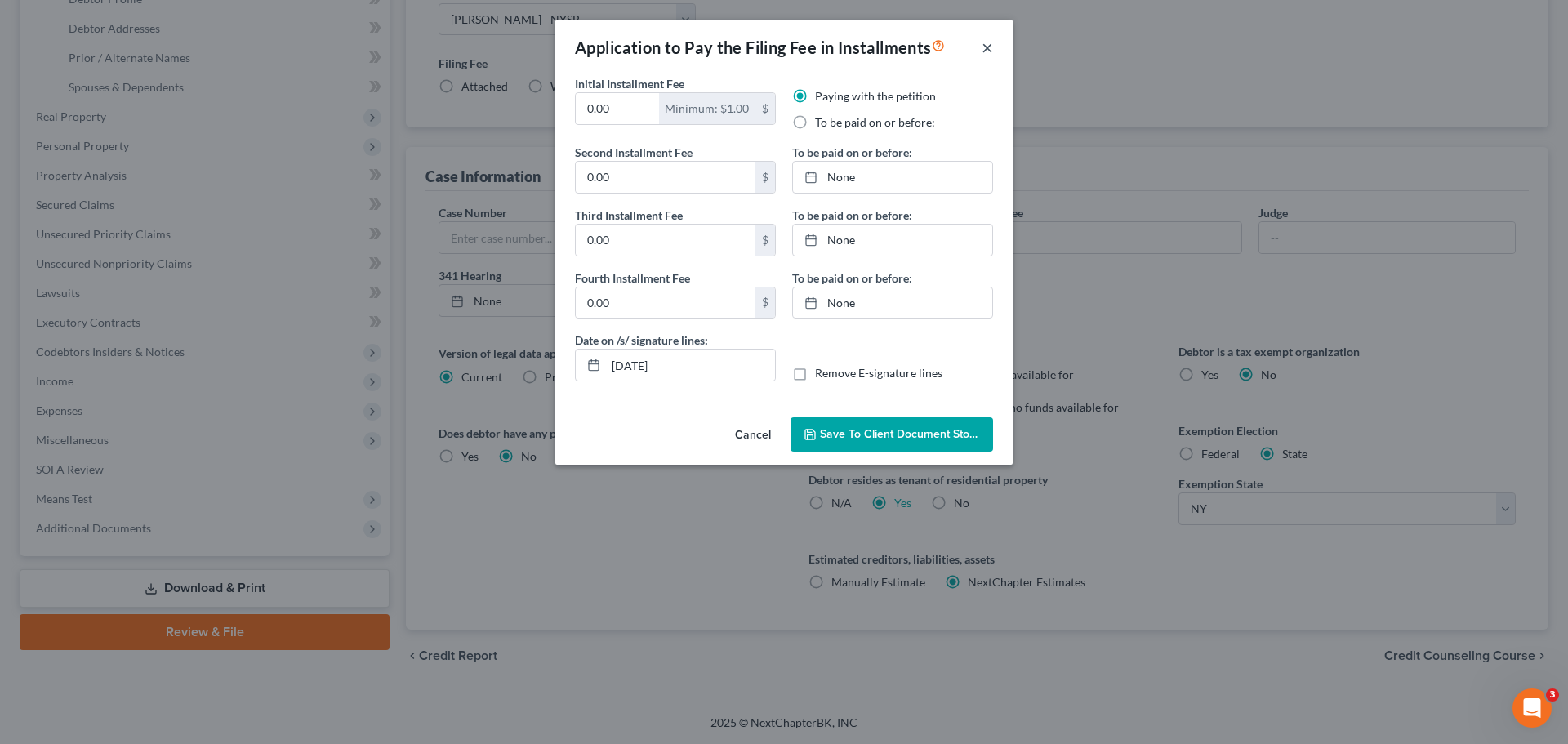
click at [983, 49] on button "×" at bounding box center [988, 47] width 12 height 20
